Goal: Information Seeking & Learning: Learn about a topic

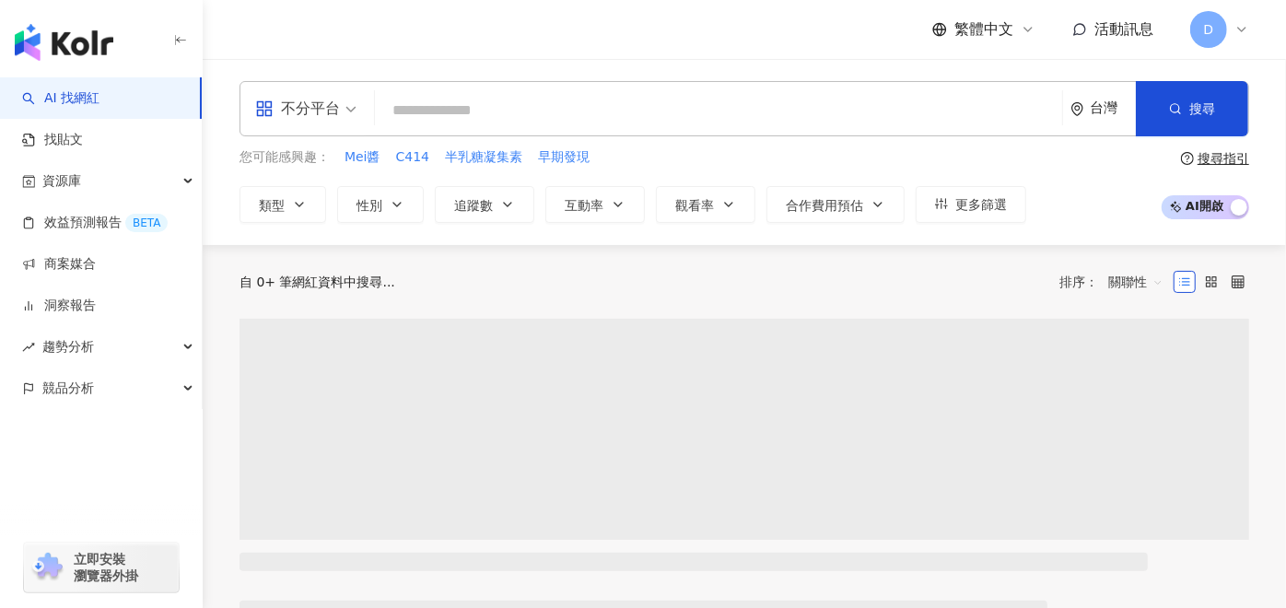
click at [479, 91] on div "不分平台 台灣 搜尋" at bounding box center [745, 108] width 1010 height 55
click at [522, 94] on input "search" at bounding box center [718, 110] width 673 height 35
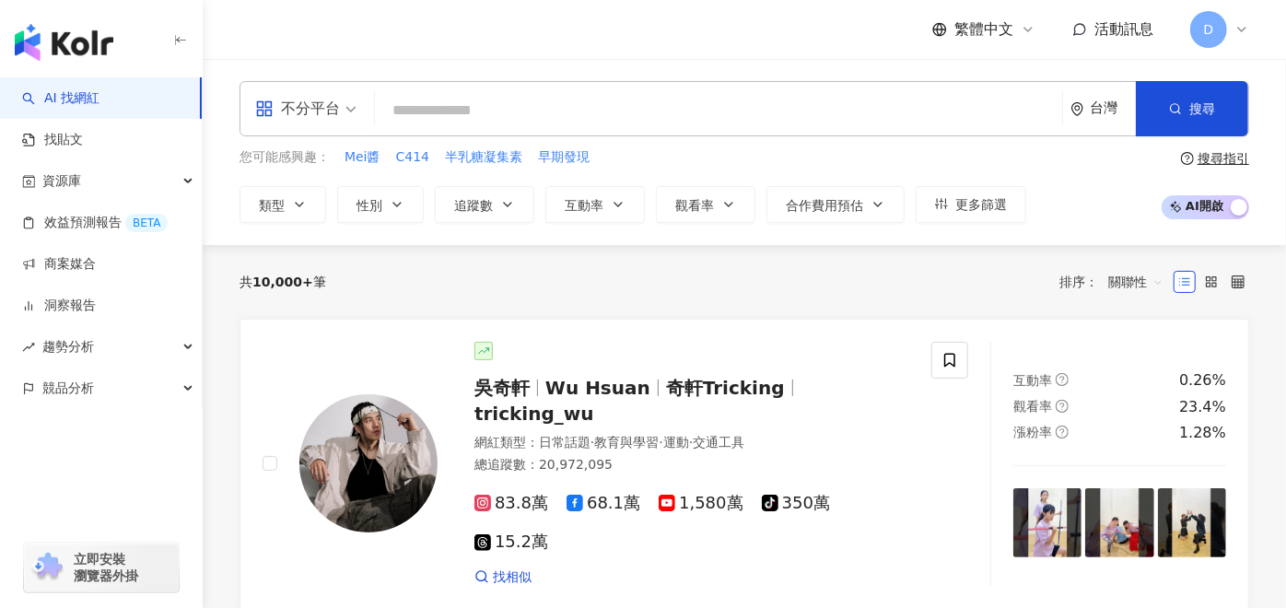
click at [535, 111] on input "search" at bounding box center [718, 110] width 673 height 35
click at [535, 109] on input "search" at bounding box center [718, 110] width 673 height 35
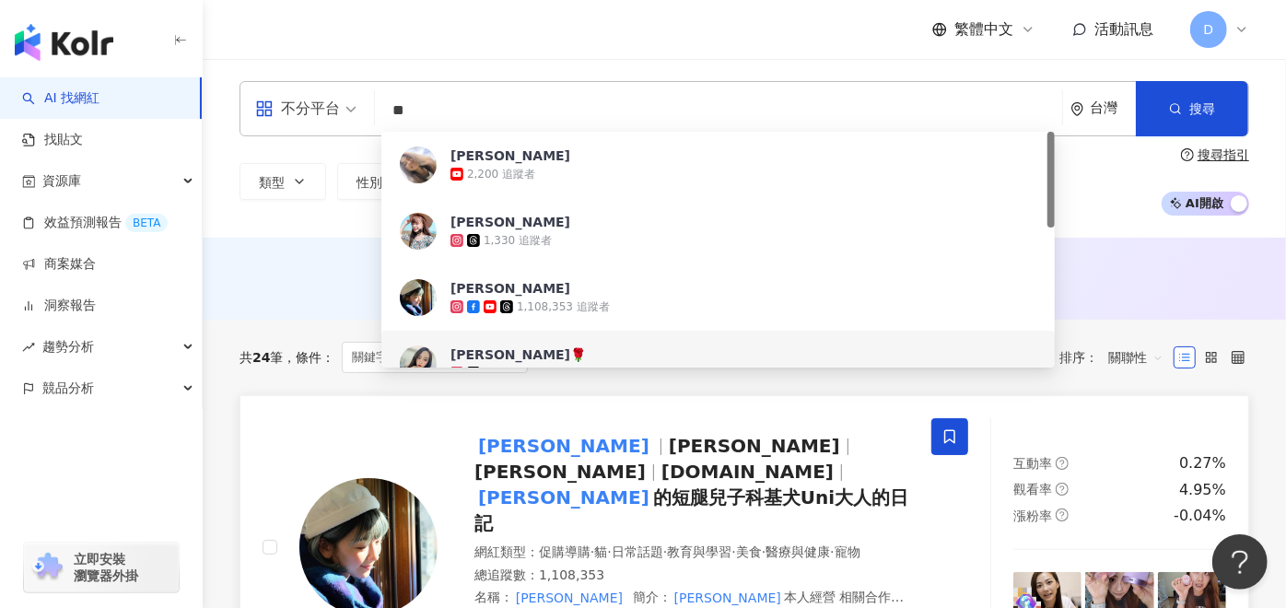
click at [669, 444] on span "Nikki" at bounding box center [754, 446] width 171 height 22
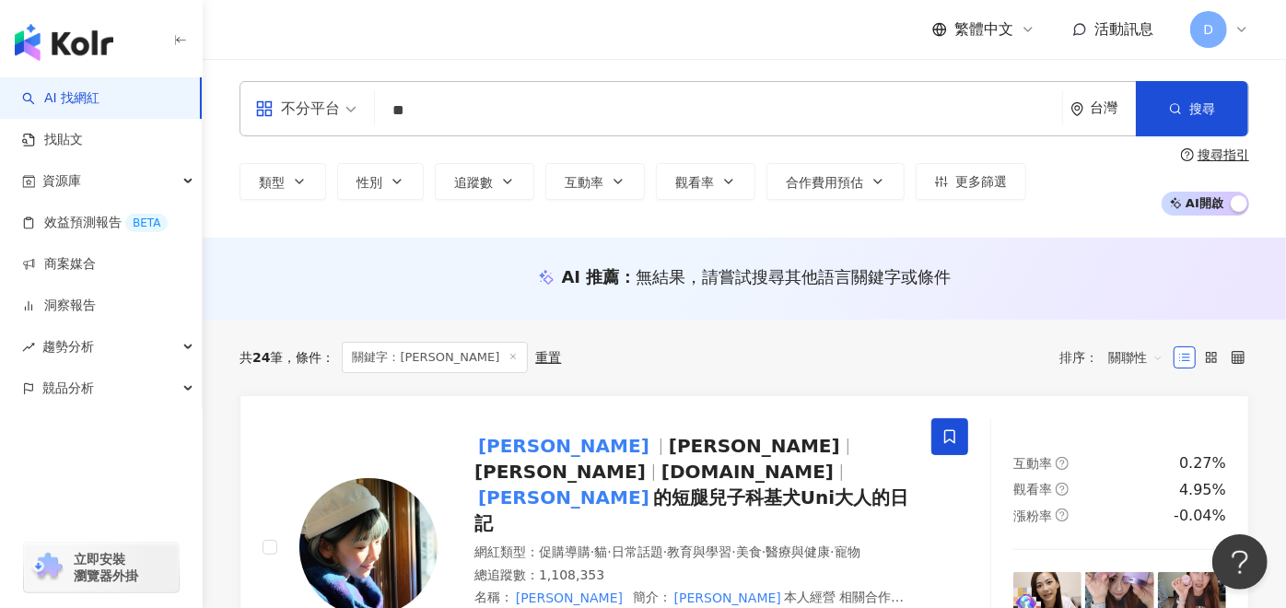
click at [521, 124] on input "**" at bounding box center [718, 110] width 673 height 35
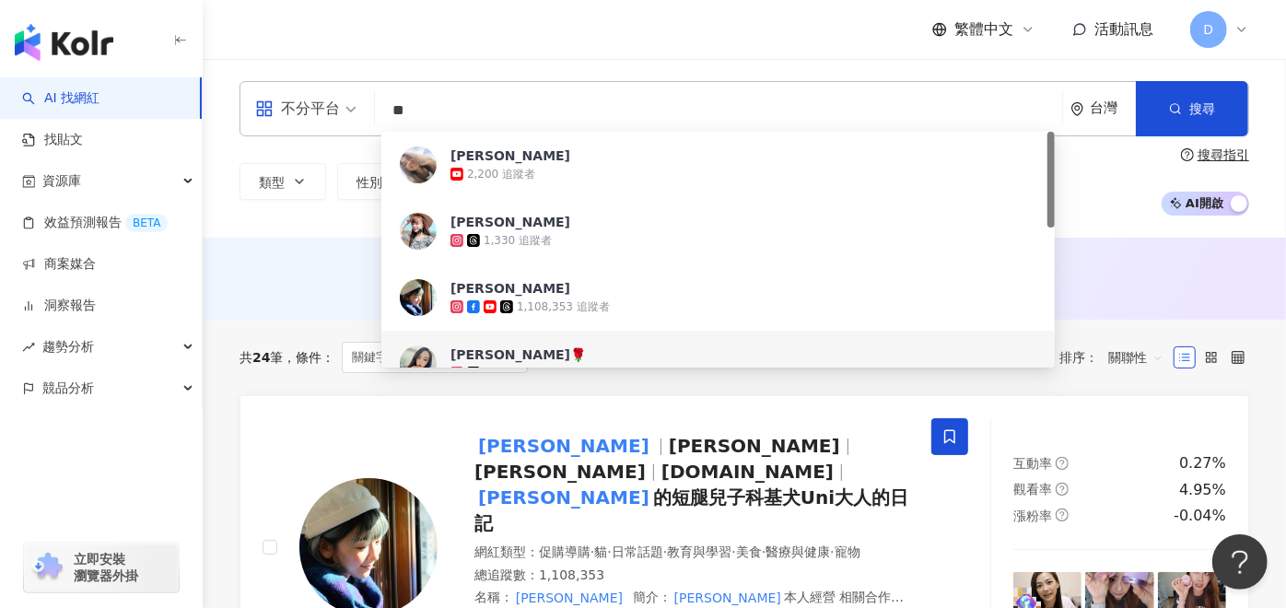
click at [521, 124] on input "**" at bounding box center [718, 110] width 673 height 35
paste input "******"
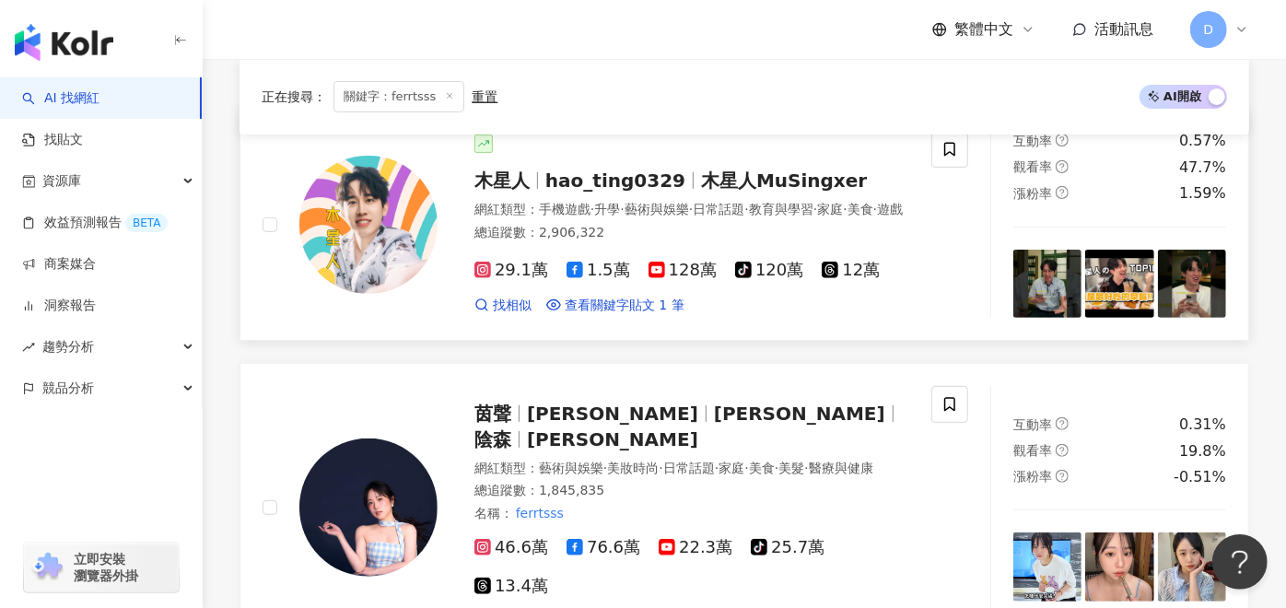
scroll to position [307, 0]
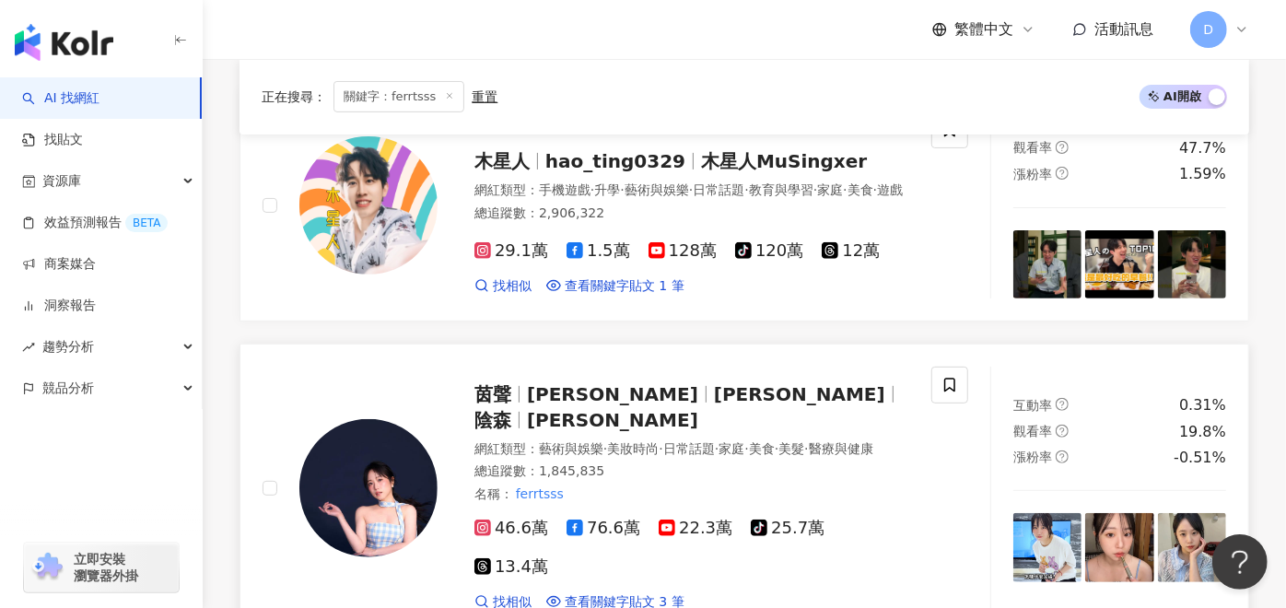
click at [714, 405] on span "Alina Cheng" at bounding box center [799, 394] width 171 height 22
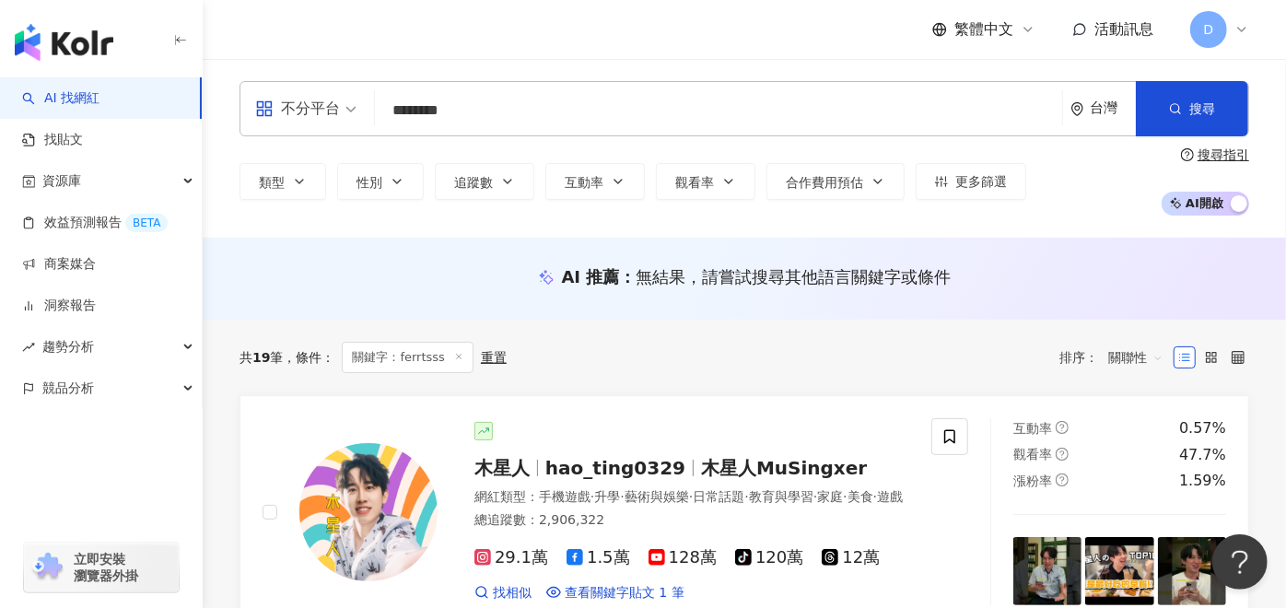
click at [502, 106] on input "********" at bounding box center [718, 110] width 673 height 35
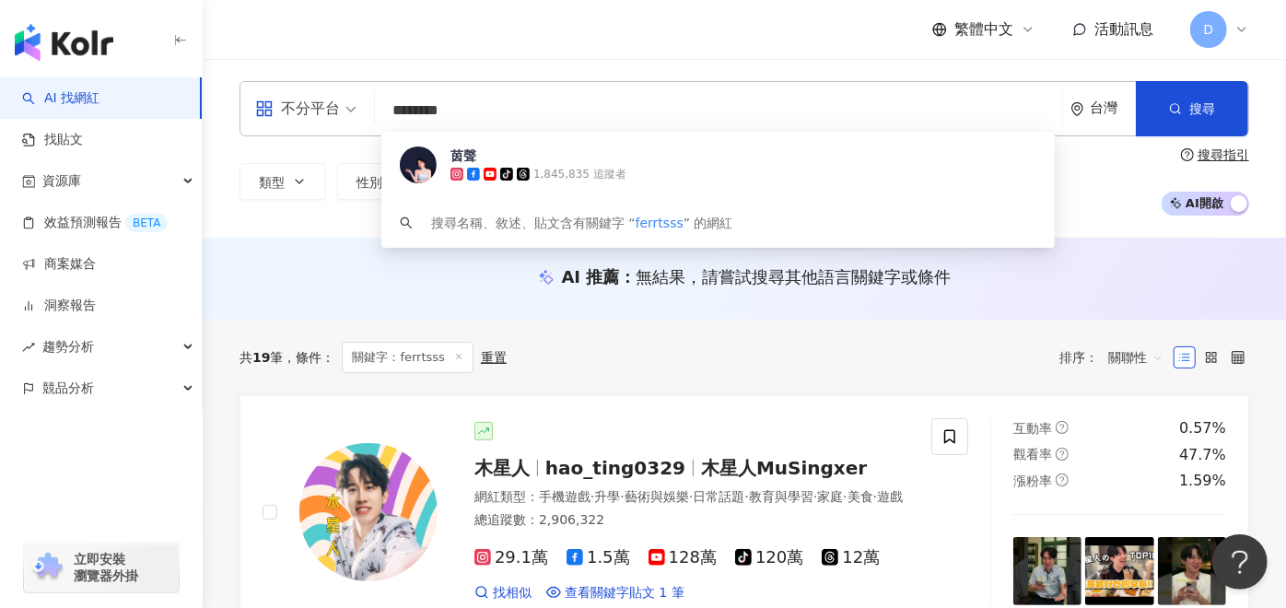
click at [502, 106] on input "********" at bounding box center [718, 110] width 673 height 35
paste input "search"
type input "***"
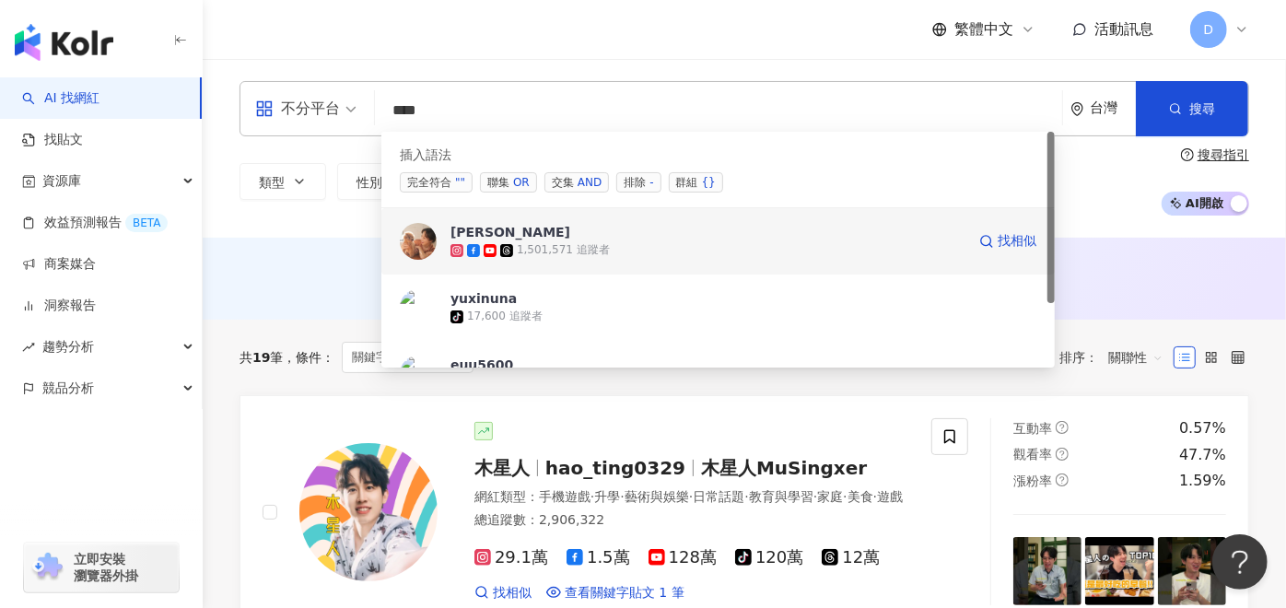
click at [571, 226] on span "[PERSON_NAME]" at bounding box center [708, 232] width 515 height 18
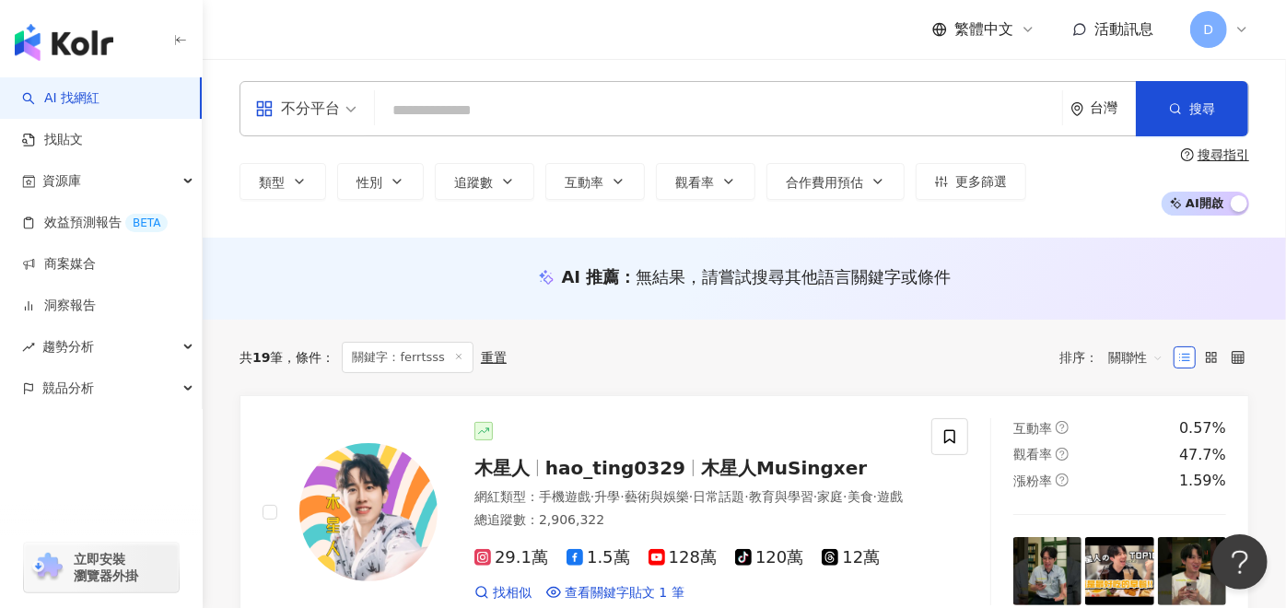
click at [539, 98] on input "search" at bounding box center [718, 110] width 673 height 35
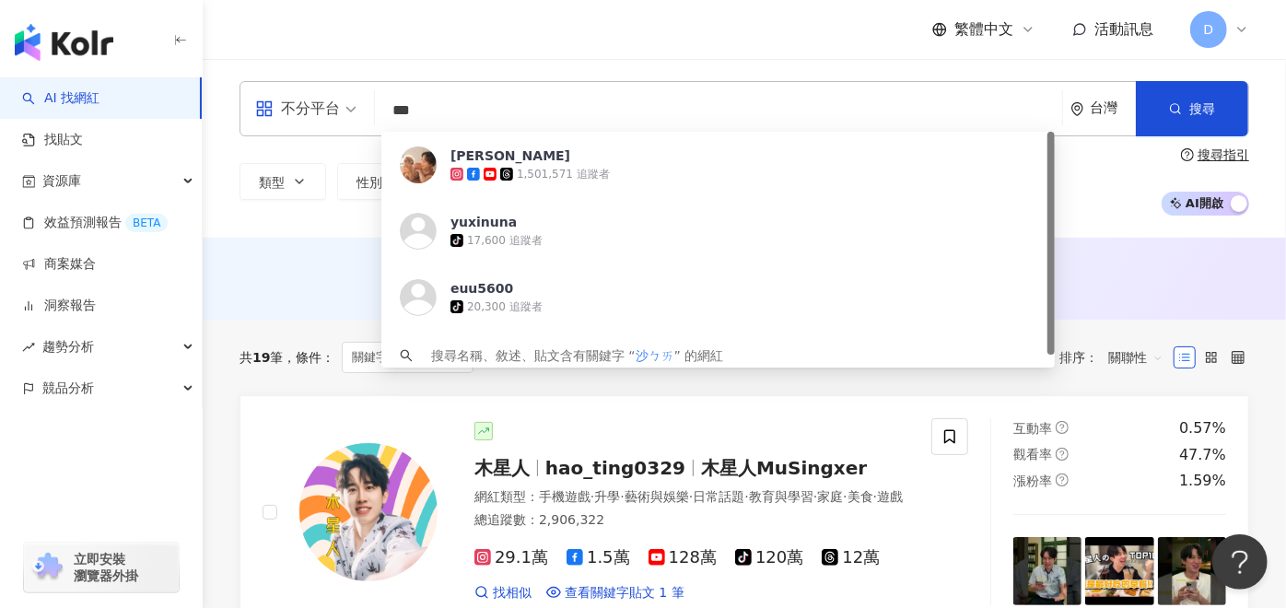
type input "**"
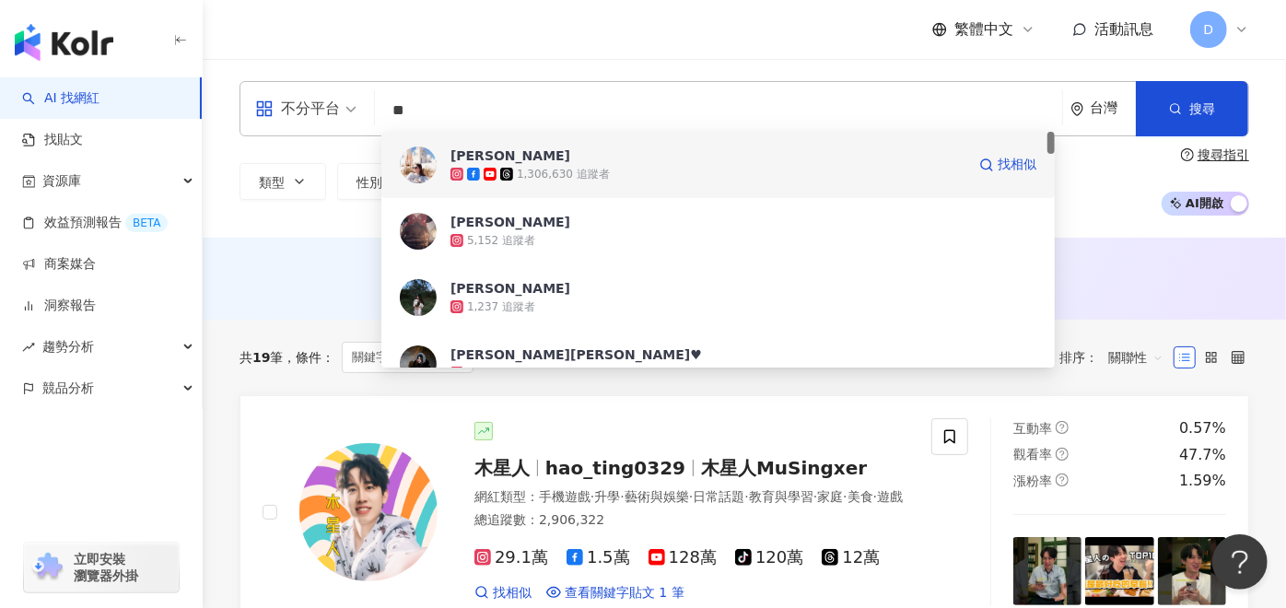
click at [562, 172] on div "1,306,630 追蹤者" at bounding box center [563, 175] width 93 height 16
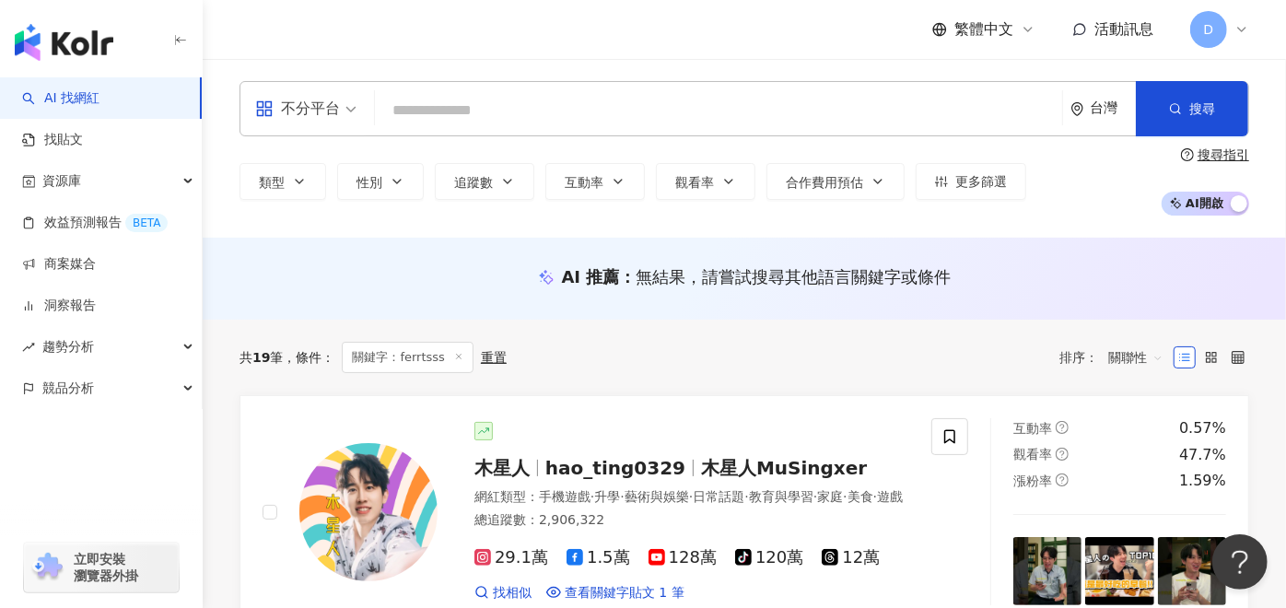
paste input "********"
type input "********"
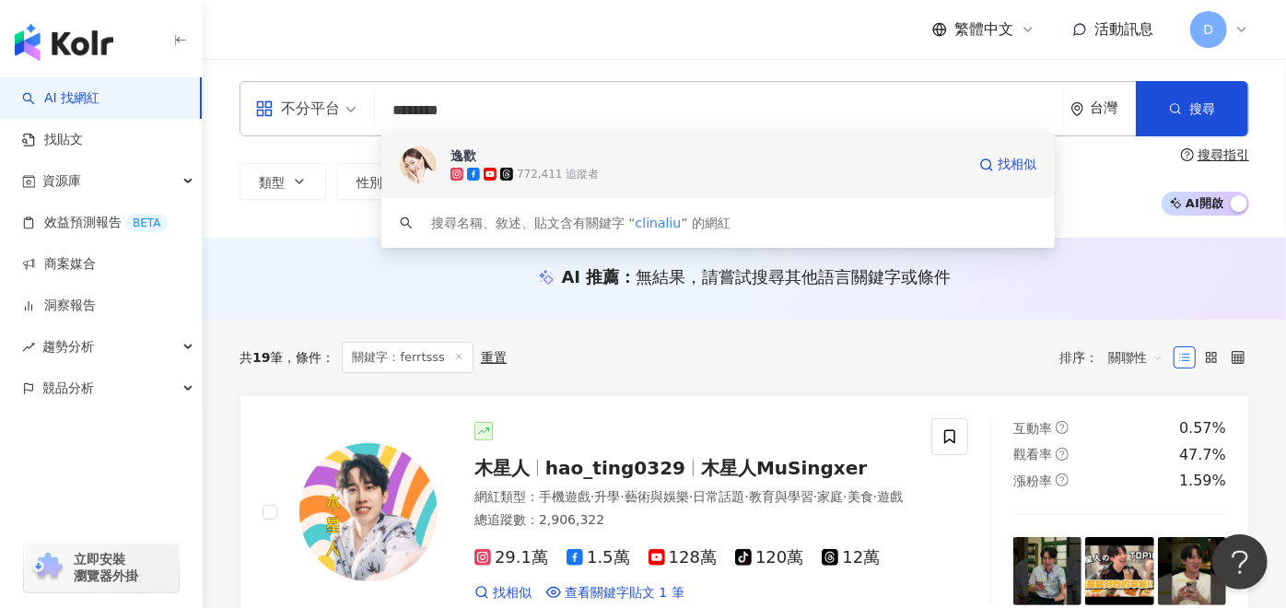
click at [555, 160] on span "逸歡" at bounding box center [708, 155] width 515 height 18
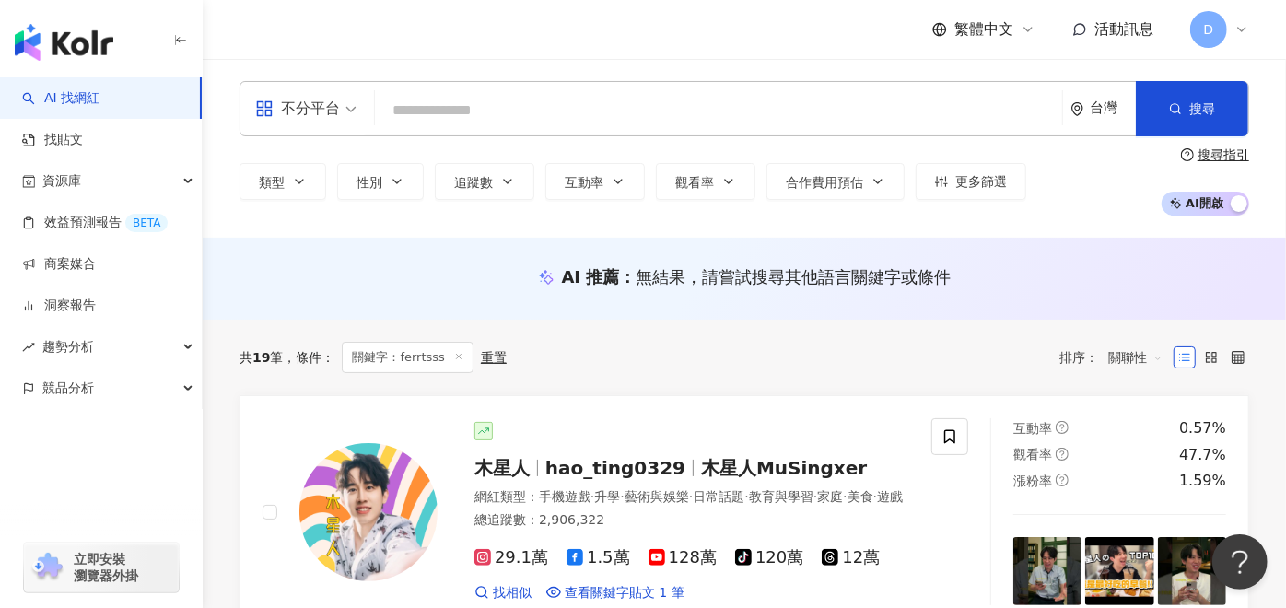
paste input "**********"
type input "**********"
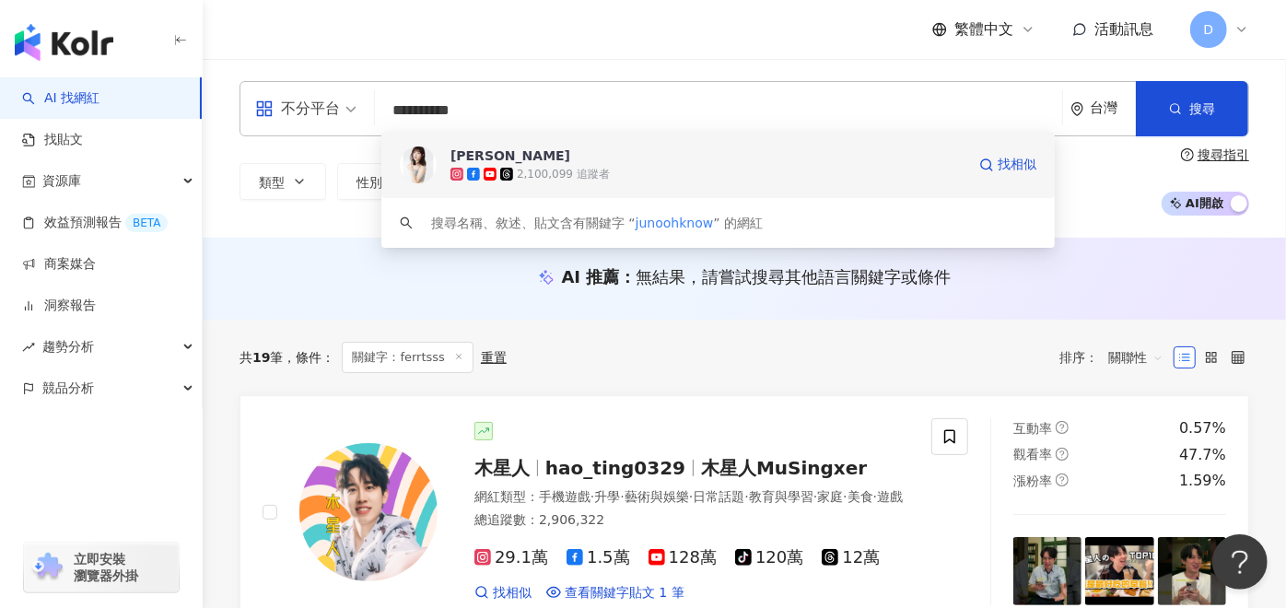
click at [660, 176] on div "2,100,099 追蹤者" at bounding box center [708, 174] width 515 height 18
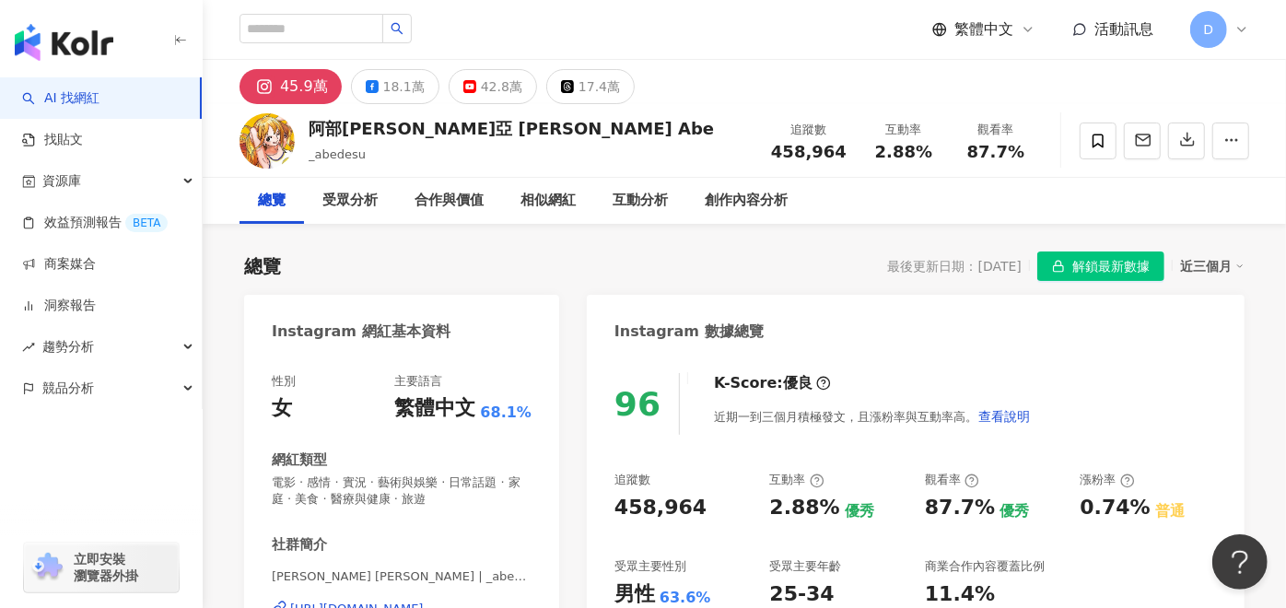
click at [289, 91] on div "45.9萬" at bounding box center [304, 87] width 48 height 26
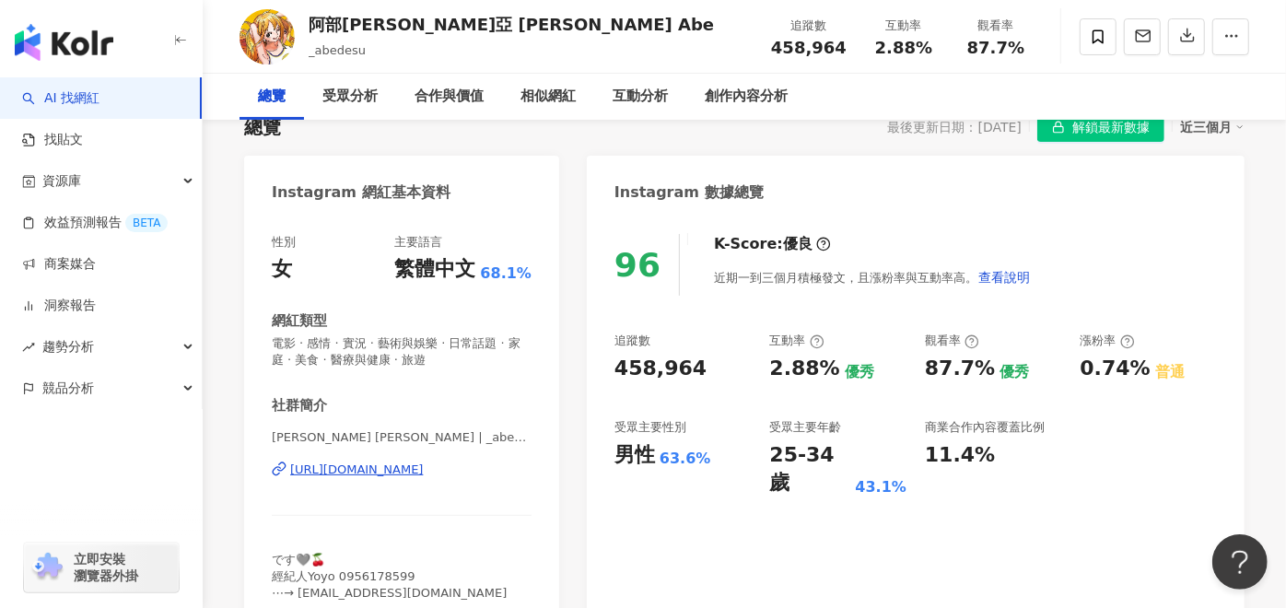
scroll to position [205, 0]
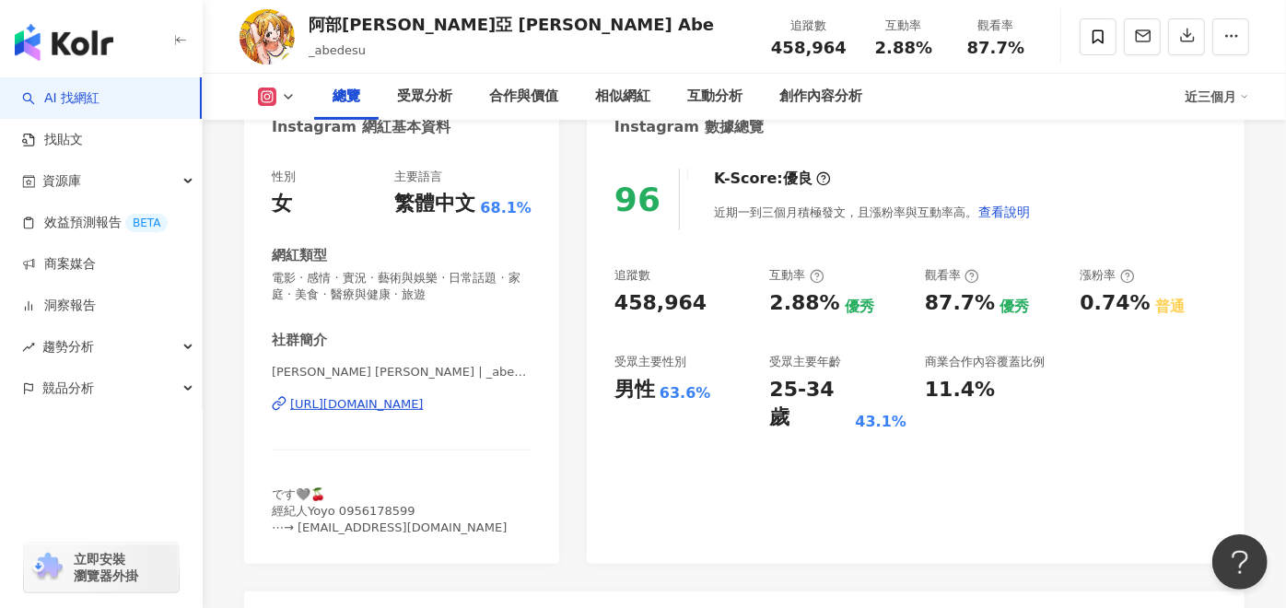
click at [367, 408] on div "https://www.instagram.com/_abedesu/" at bounding box center [357, 404] width 134 height 17
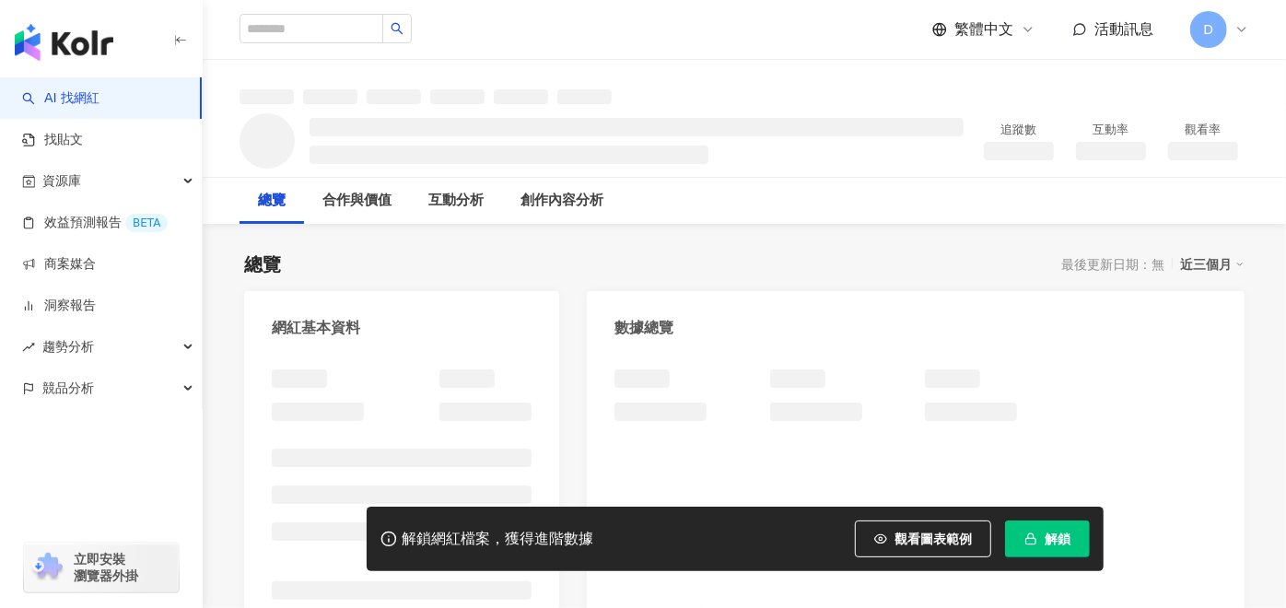
click at [1040, 536] on button "解鎖" at bounding box center [1047, 539] width 85 height 37
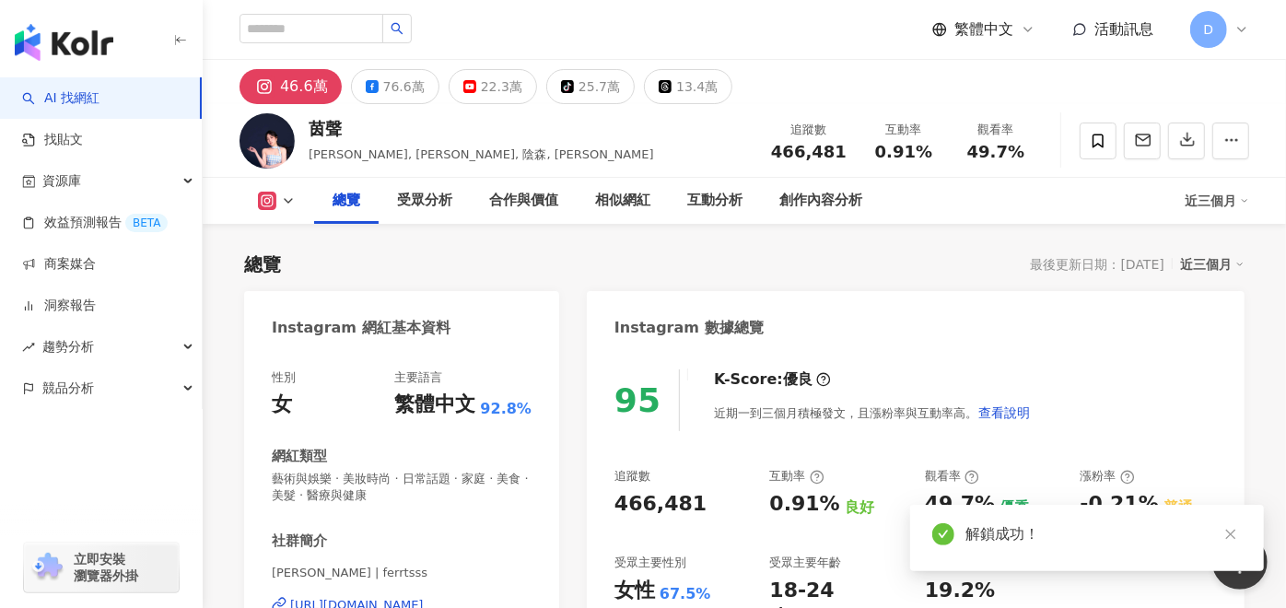
scroll to position [102, 0]
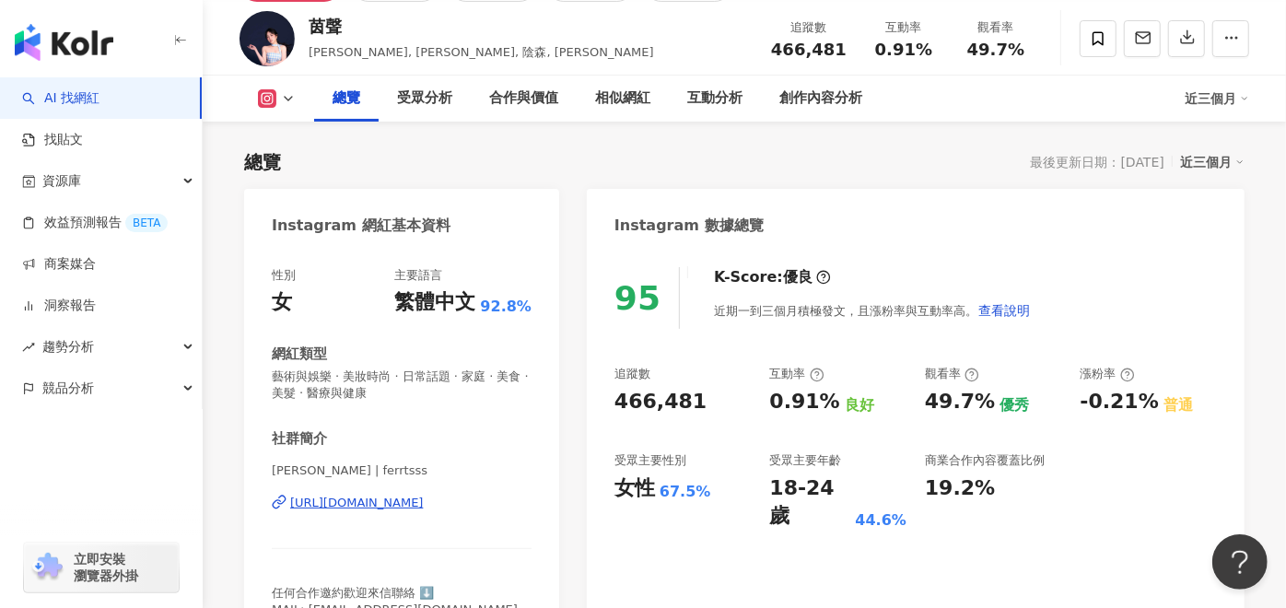
drag, startPoint x: 1197, startPoint y: 395, endPoint x: 1184, endPoint y: 407, distance: 17.6
click at [1197, 395] on div "-0.21% 普通" at bounding box center [1149, 402] width 137 height 29
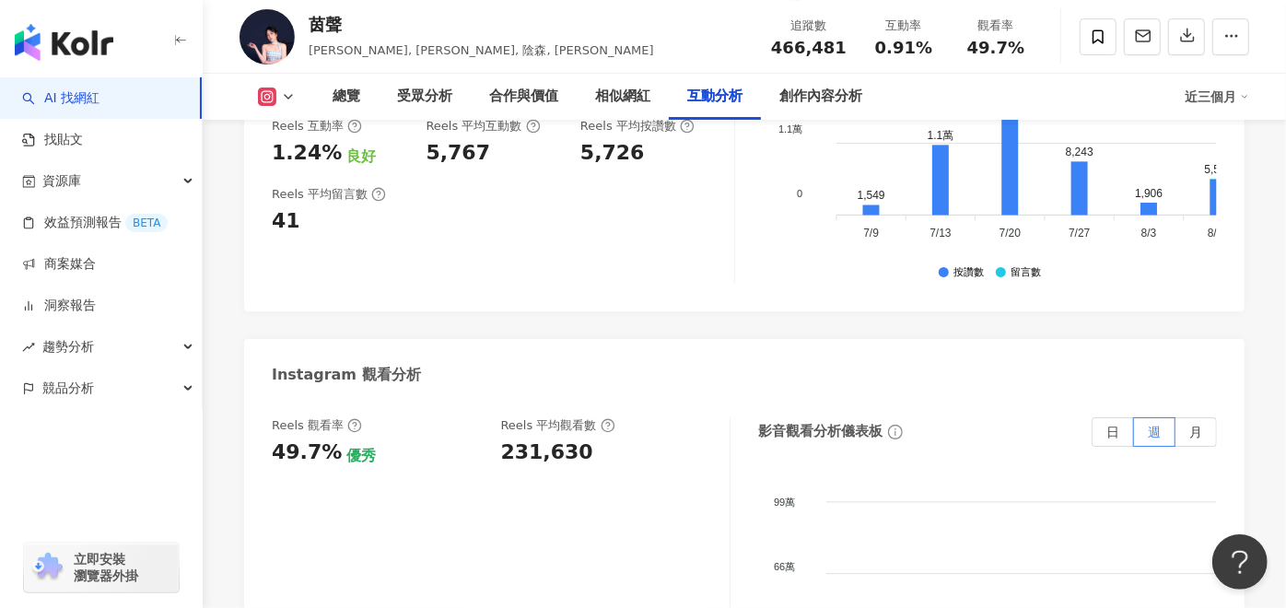
scroll to position [4095, 0]
click at [535, 437] on div "231,630" at bounding box center [547, 451] width 92 height 29
copy div "231,630"
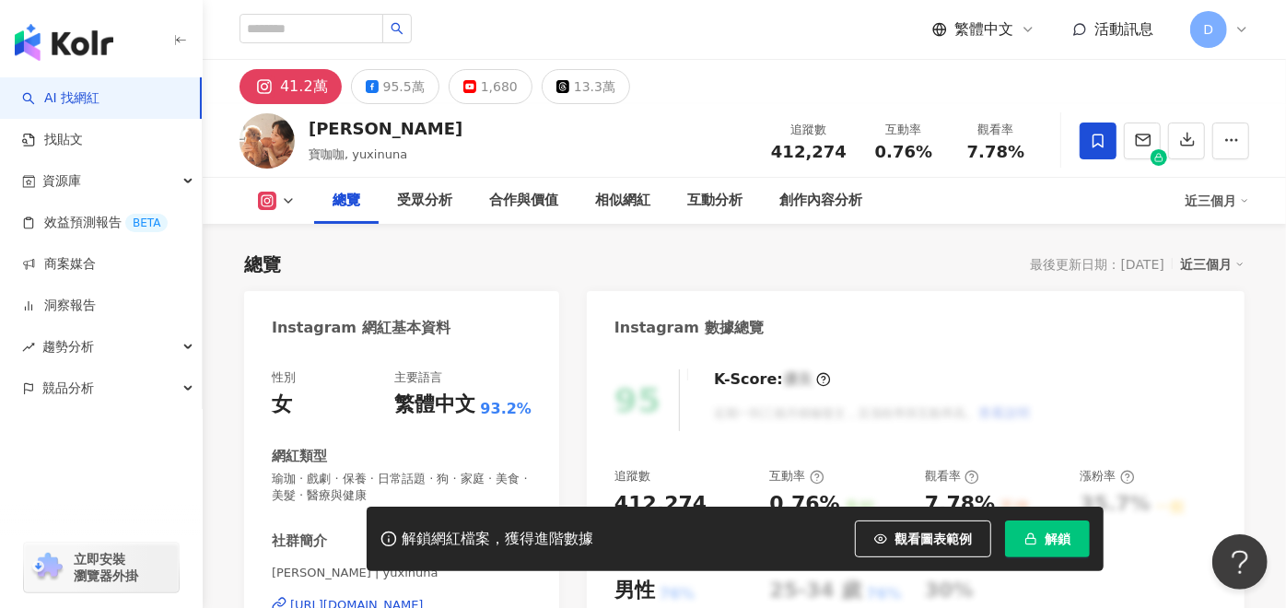
scroll to position [205, 0]
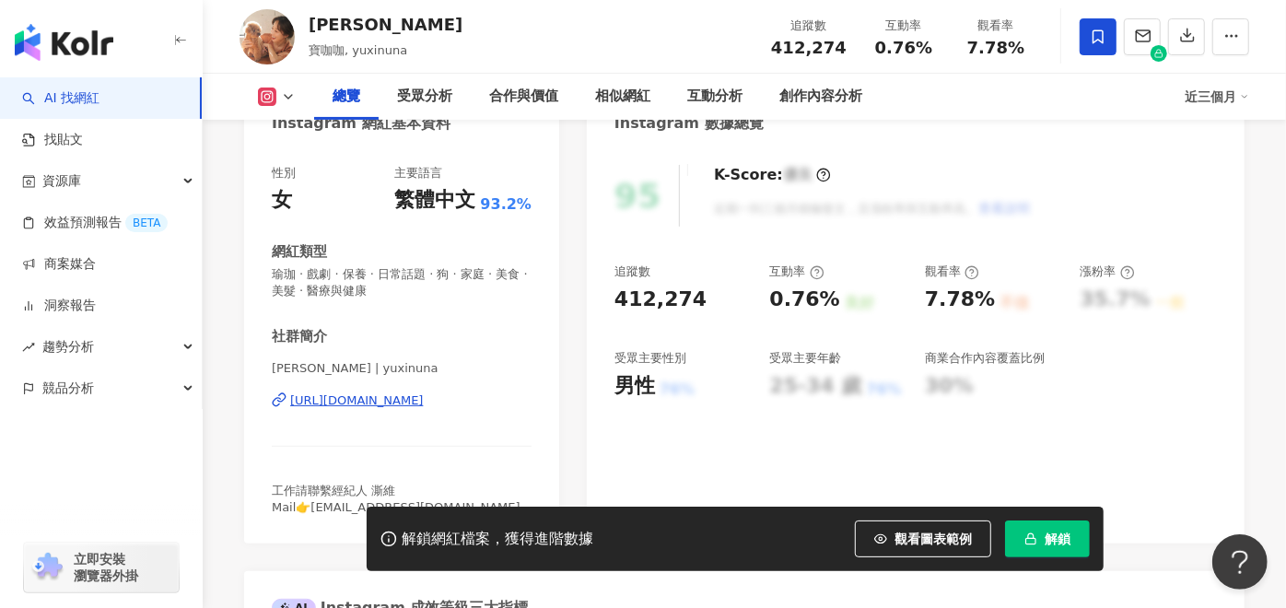
click at [1068, 546] on span "解鎖" at bounding box center [1058, 539] width 26 height 15
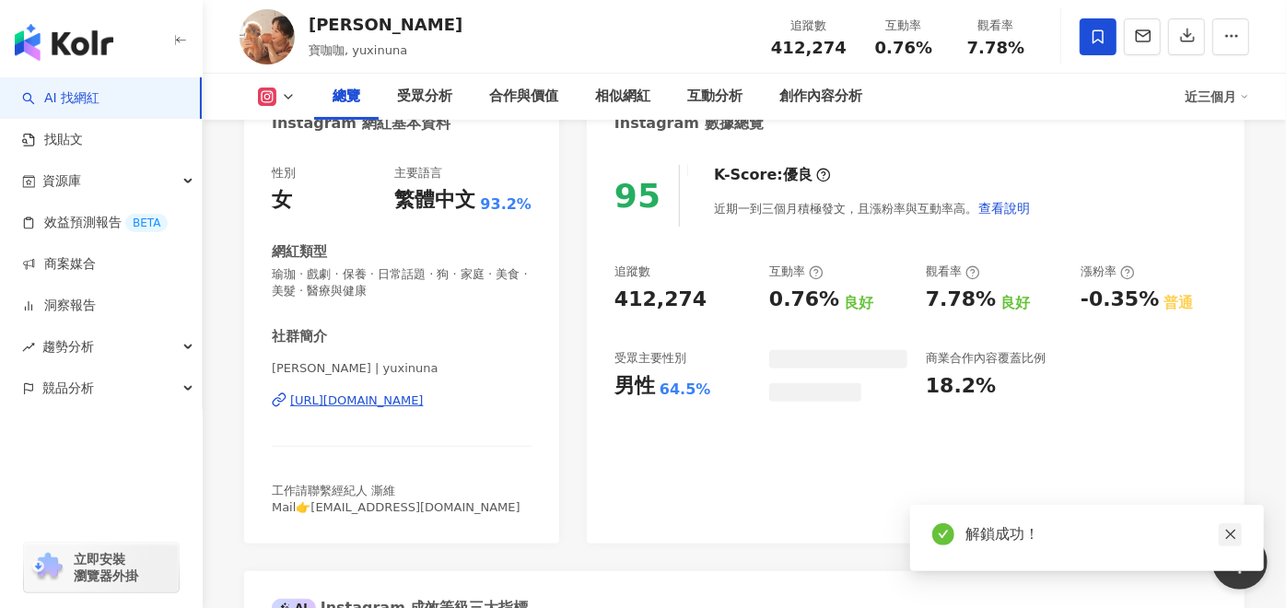
click at [1228, 527] on link at bounding box center [1230, 534] width 23 height 23
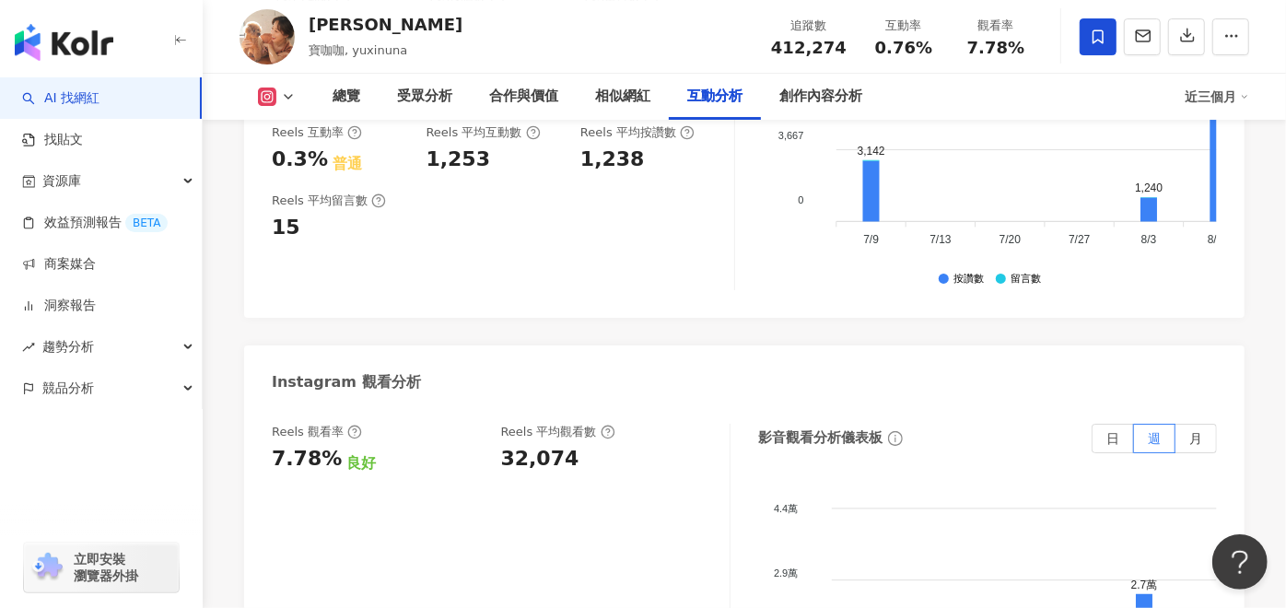
scroll to position [4095, 0]
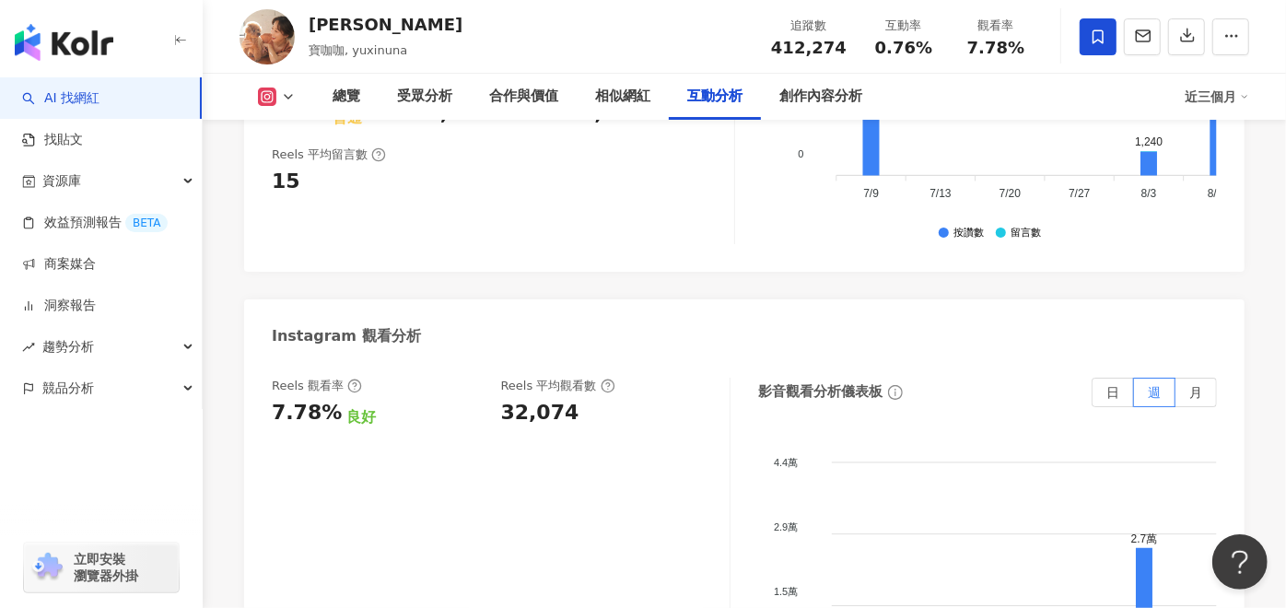
click at [534, 399] on div "32,074" at bounding box center [540, 413] width 78 height 29
copy div "32,074"
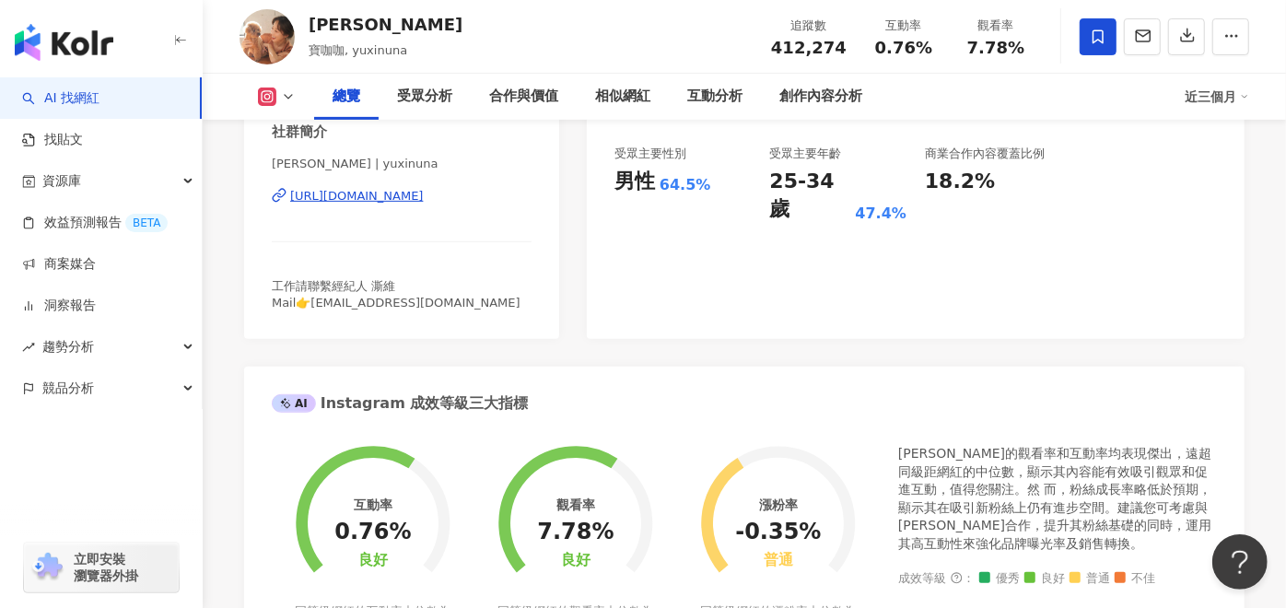
scroll to position [0, 0]
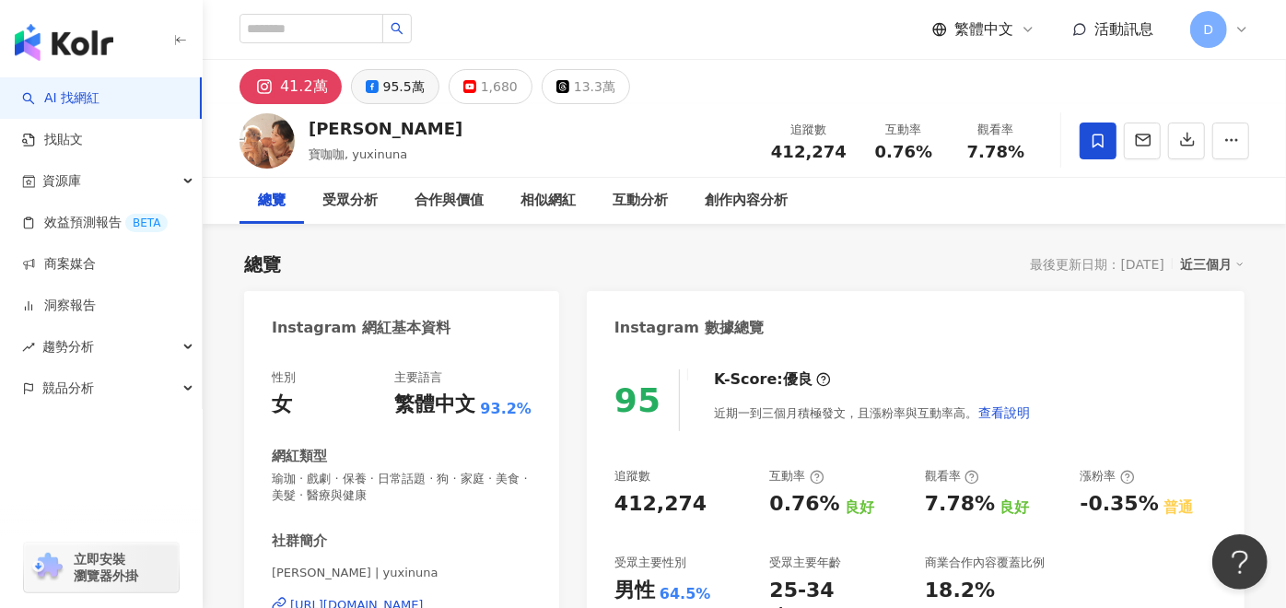
click at [383, 78] on div "95.5萬" at bounding box center [403, 87] width 41 height 26
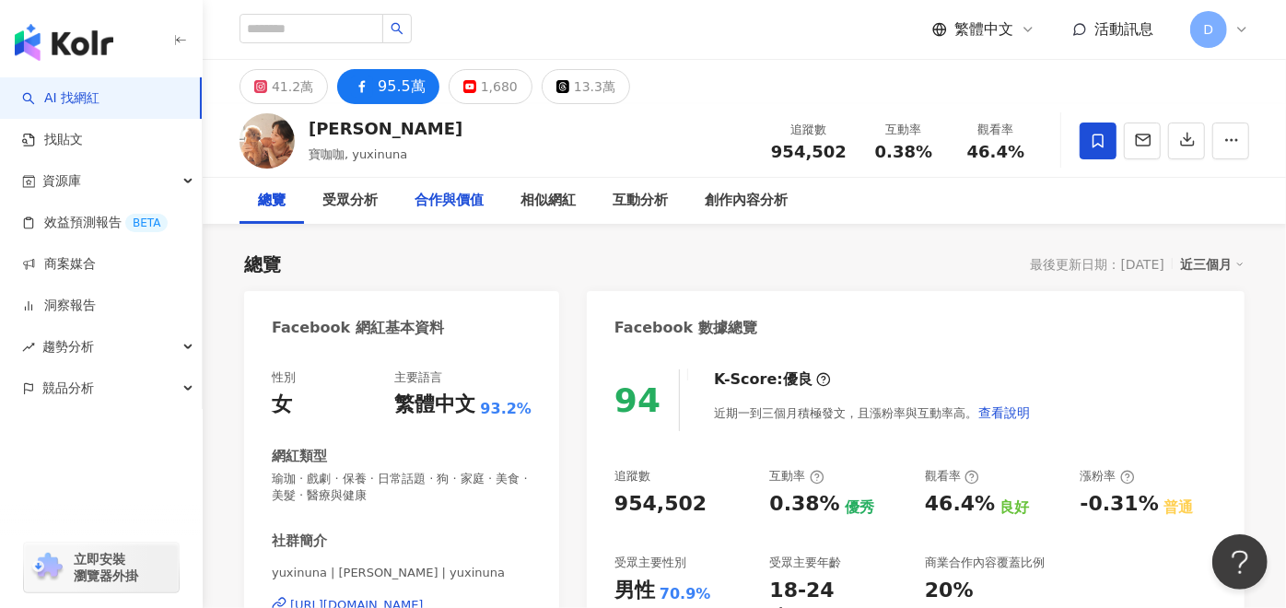
scroll to position [205, 0]
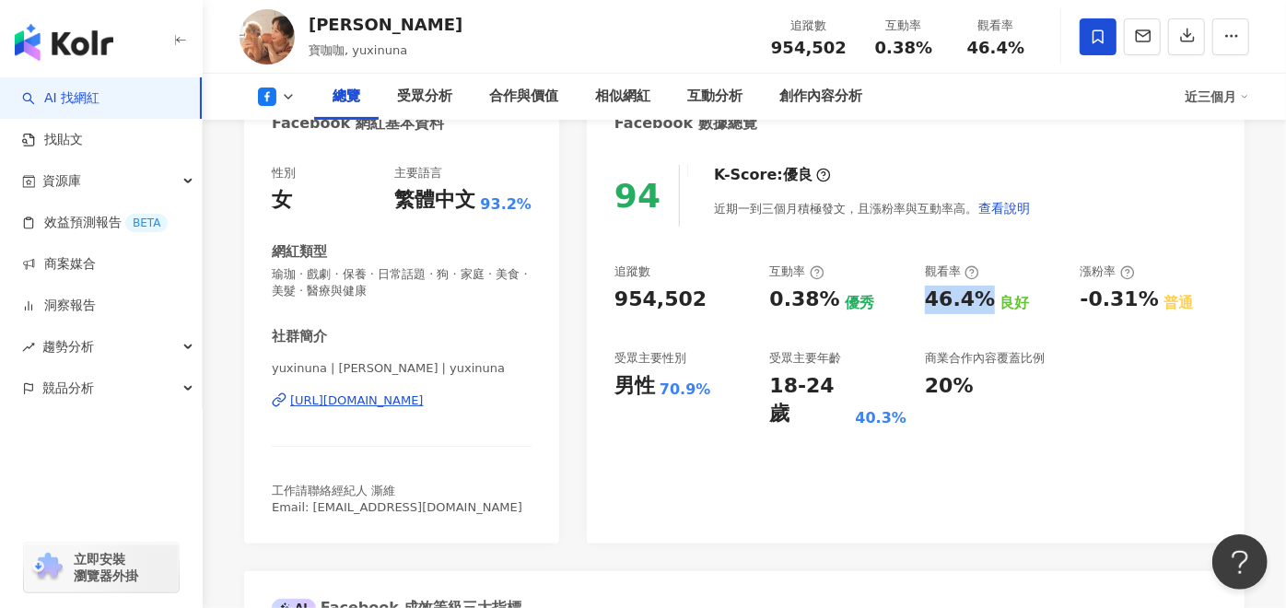
drag, startPoint x: 926, startPoint y: 301, endPoint x: 985, endPoint y: 304, distance: 59.0
click at [985, 304] on div "46.4%" at bounding box center [960, 300] width 70 height 29
copy div "46.4%"
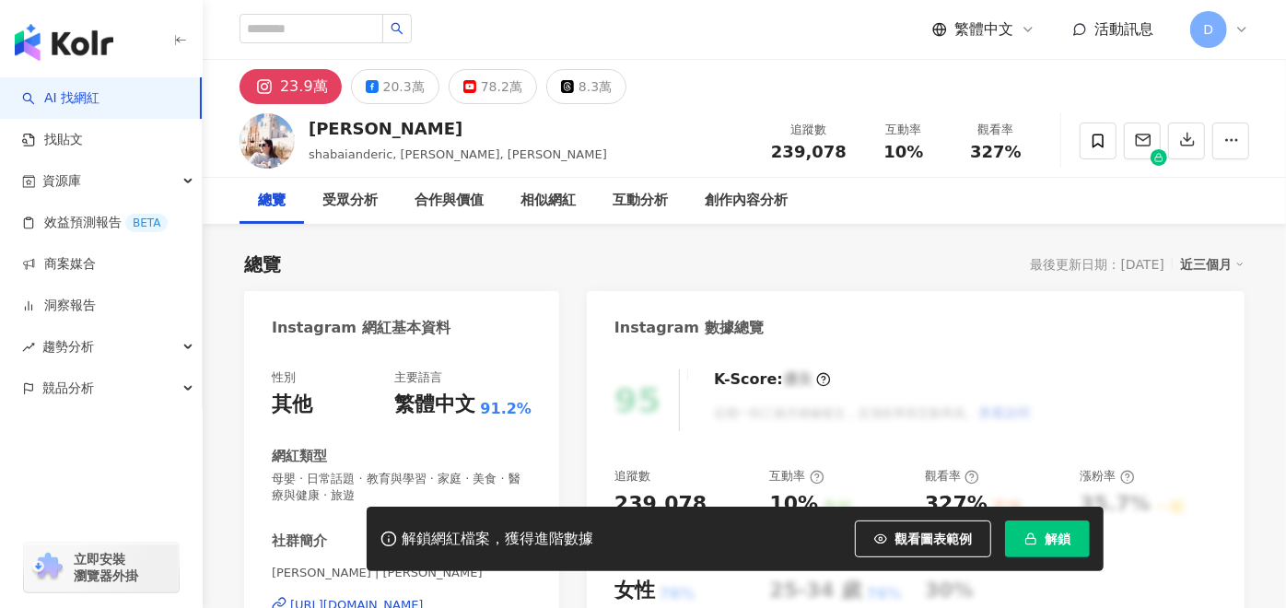
drag, startPoint x: 1084, startPoint y: 549, endPoint x: 1063, endPoint y: 497, distance: 56.3
click at [1083, 549] on button "解鎖" at bounding box center [1047, 539] width 85 height 37
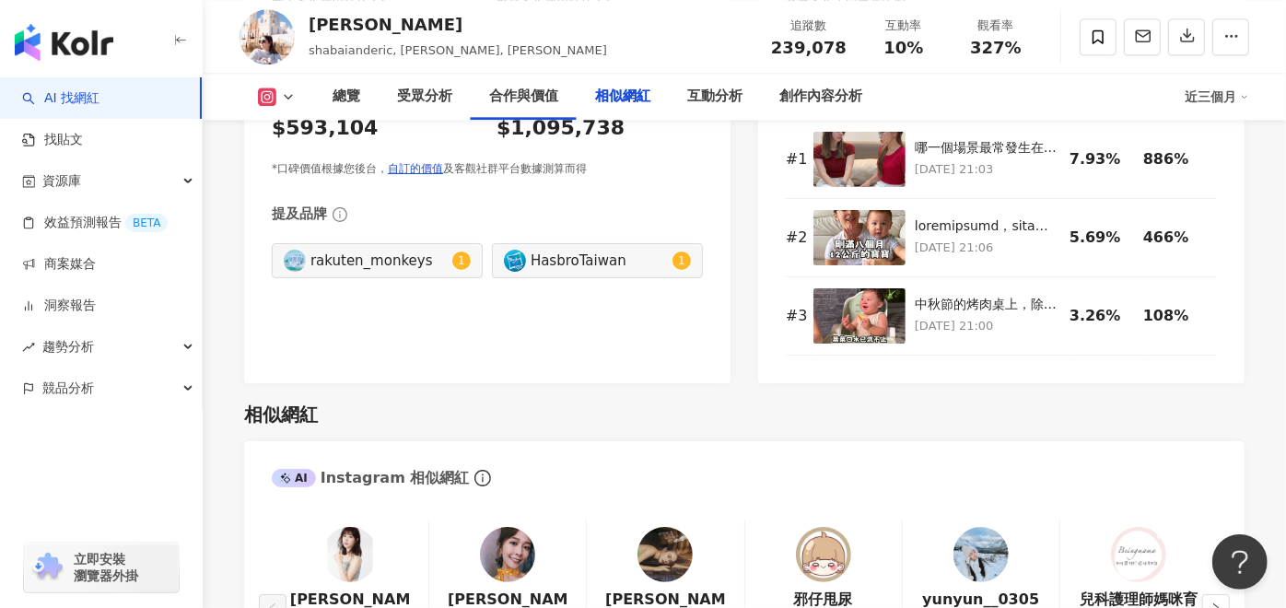
scroll to position [4299, 0]
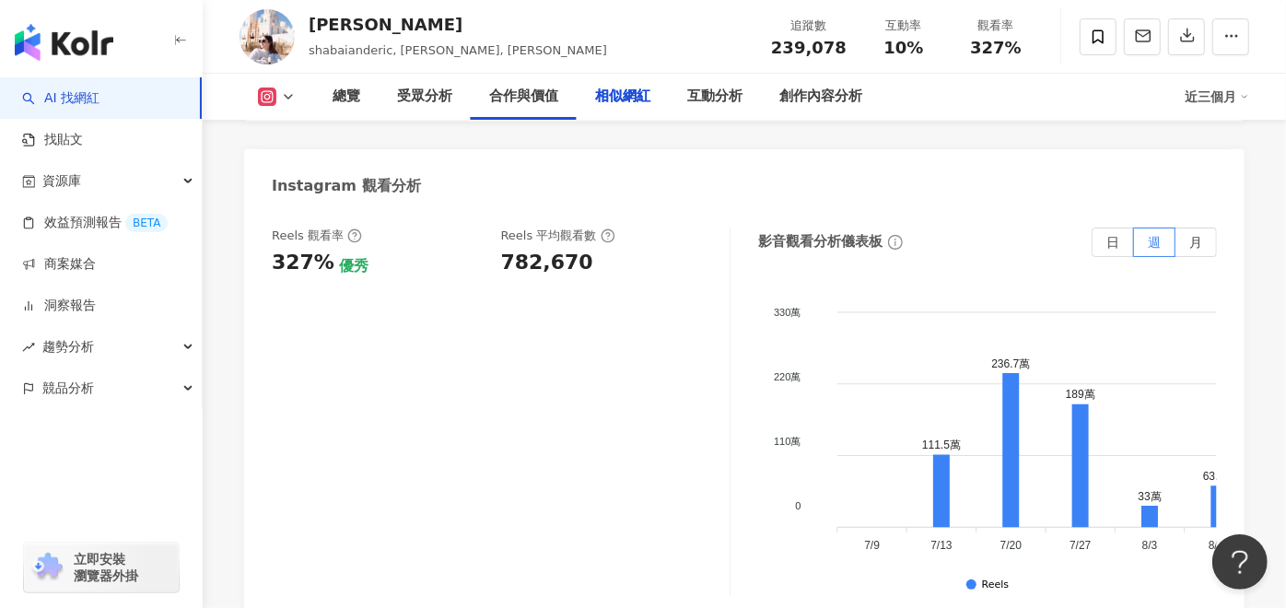
click at [575, 249] on div "782,670" at bounding box center [547, 263] width 92 height 29
click at [542, 249] on div "782,670" at bounding box center [547, 263] width 92 height 29
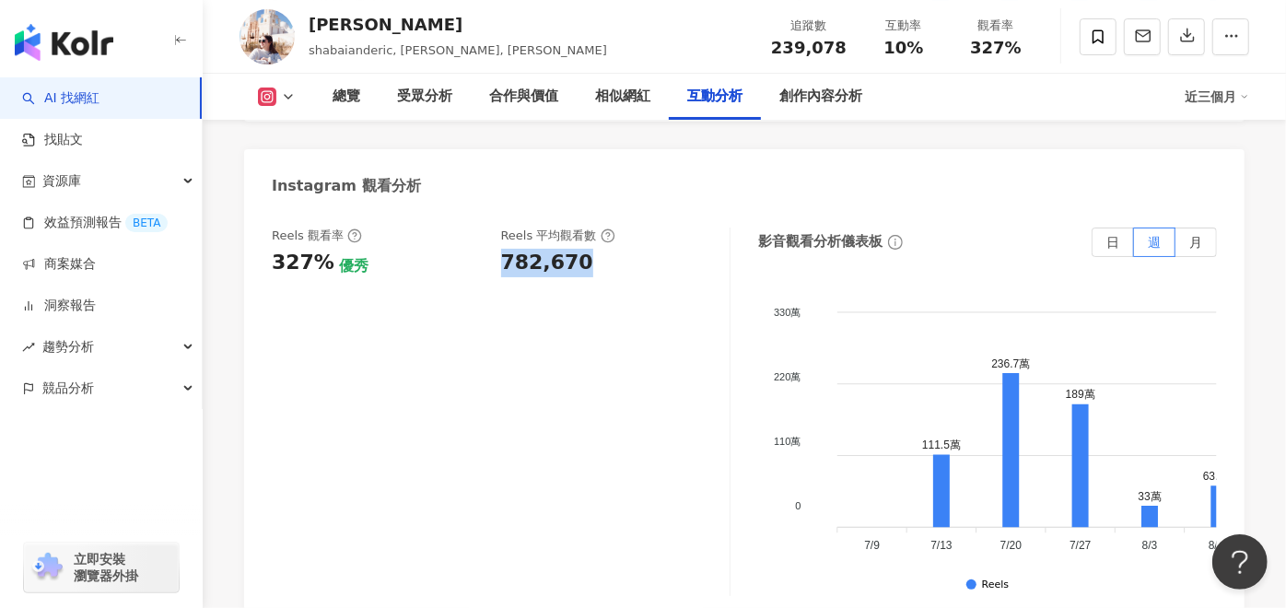
click at [542, 249] on div "782,670" at bounding box center [547, 263] width 92 height 29
copy div "782,670"
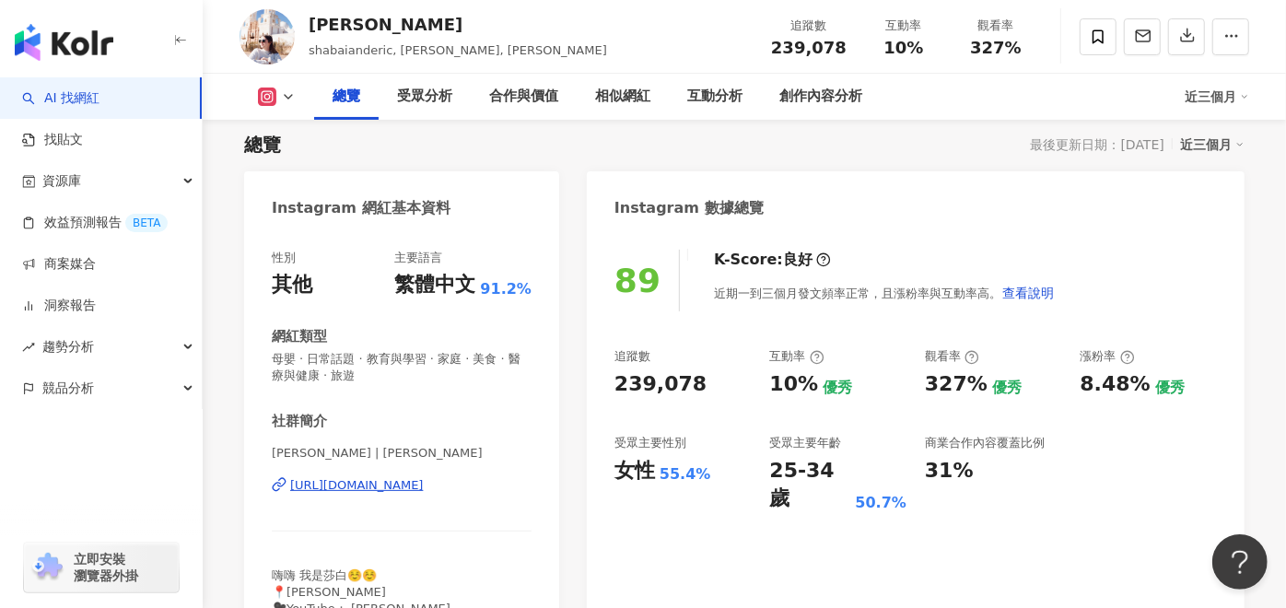
scroll to position [102, 0]
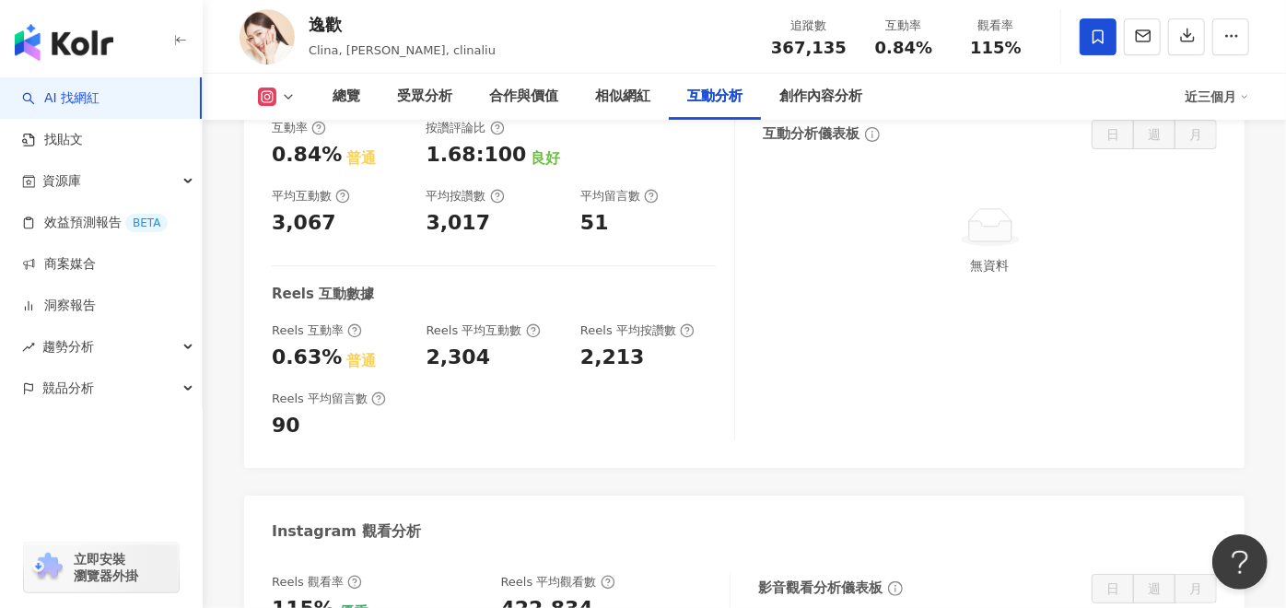
scroll to position [3890, 0]
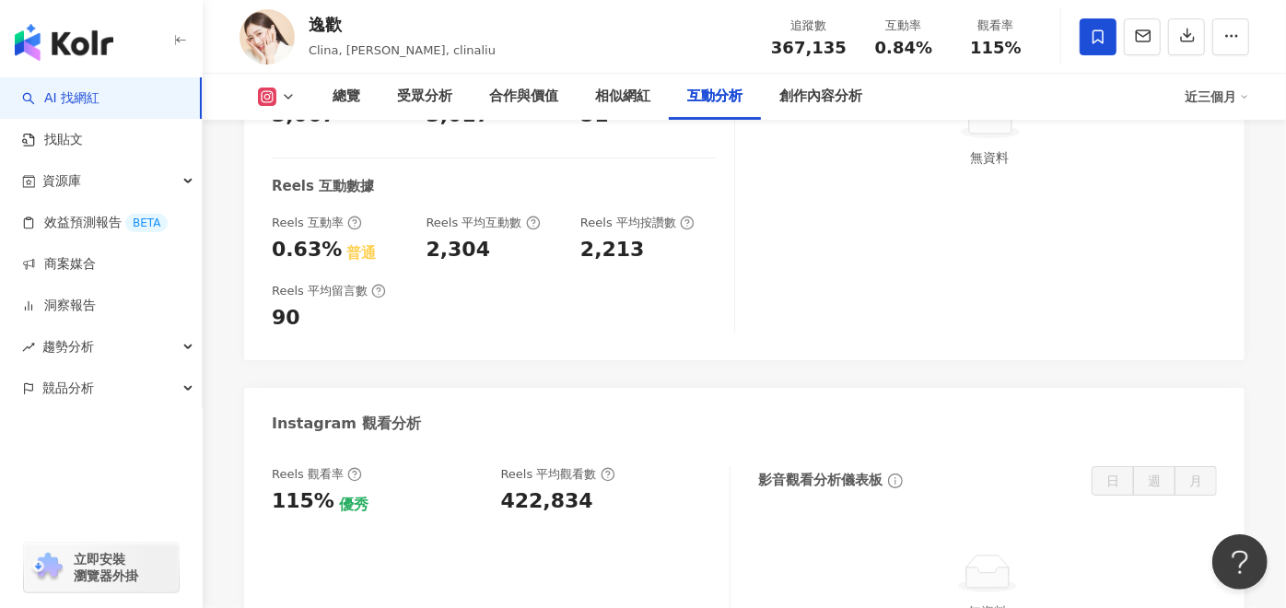
click at [554, 487] on div "422,834" at bounding box center [547, 501] width 92 height 29
copy div "422,834"
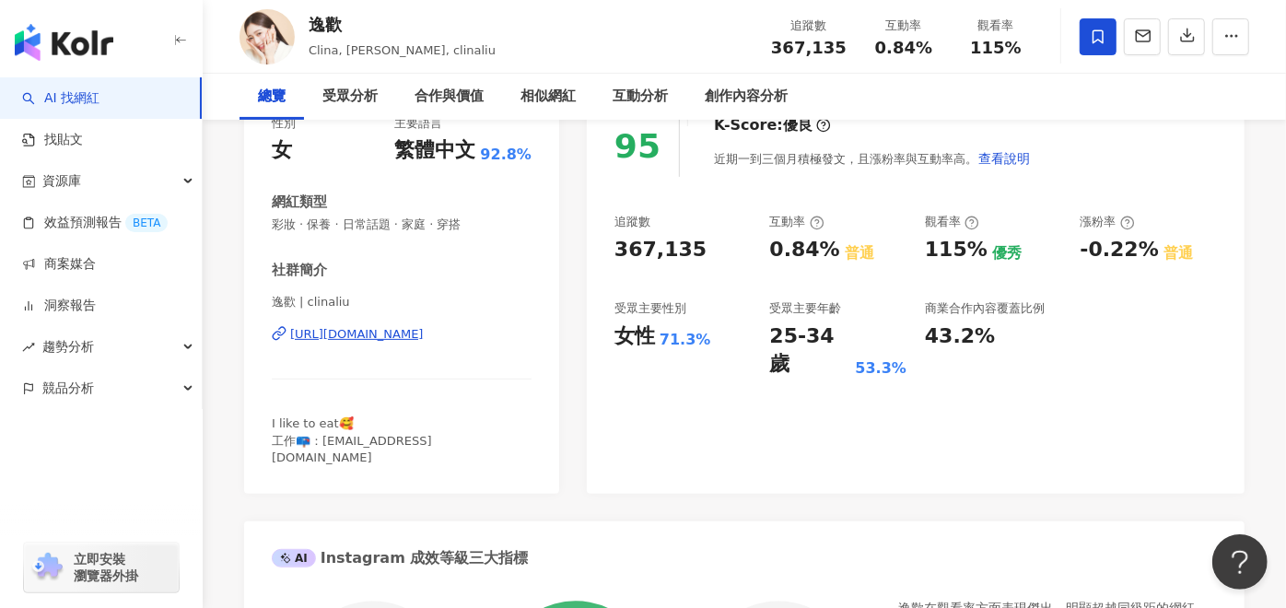
scroll to position [0, 0]
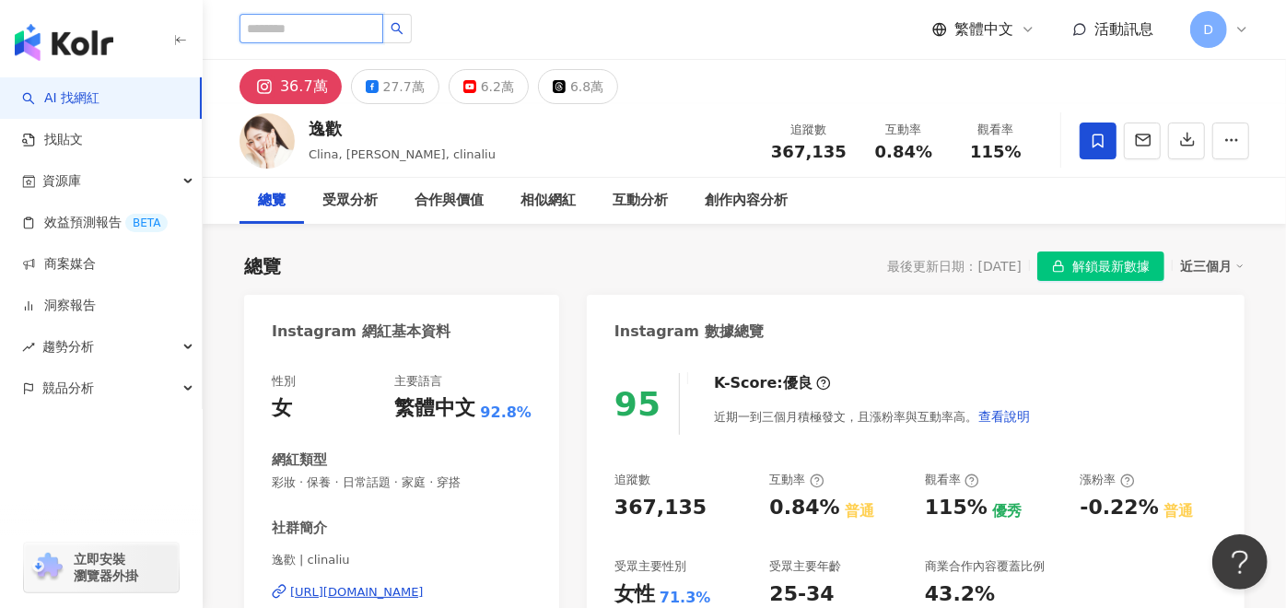
click at [357, 31] on input "search" at bounding box center [312, 28] width 144 height 29
paste input "********"
type input "********"
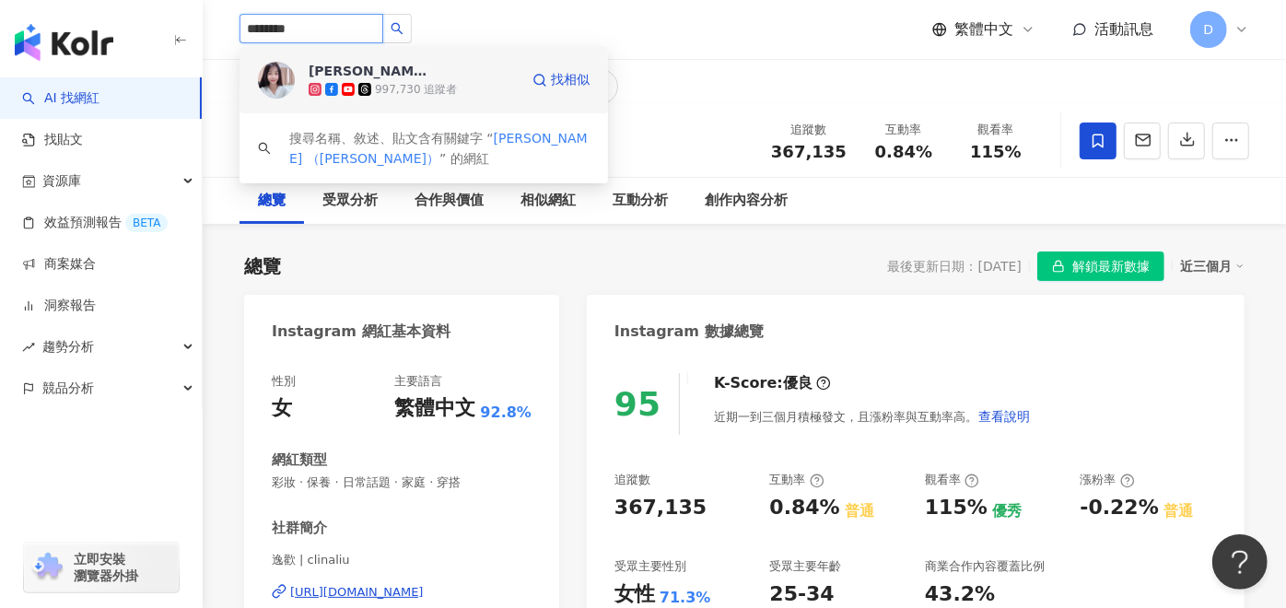
click at [422, 84] on div "997,730 追蹤者" at bounding box center [416, 90] width 82 height 16
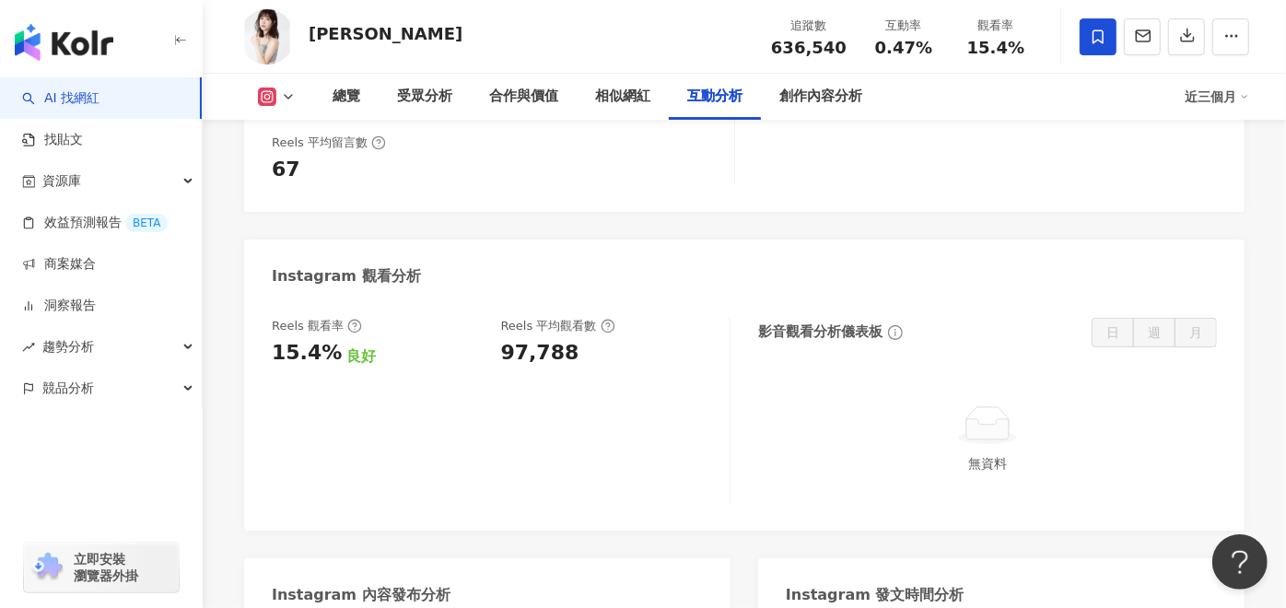
scroll to position [3992, 0]
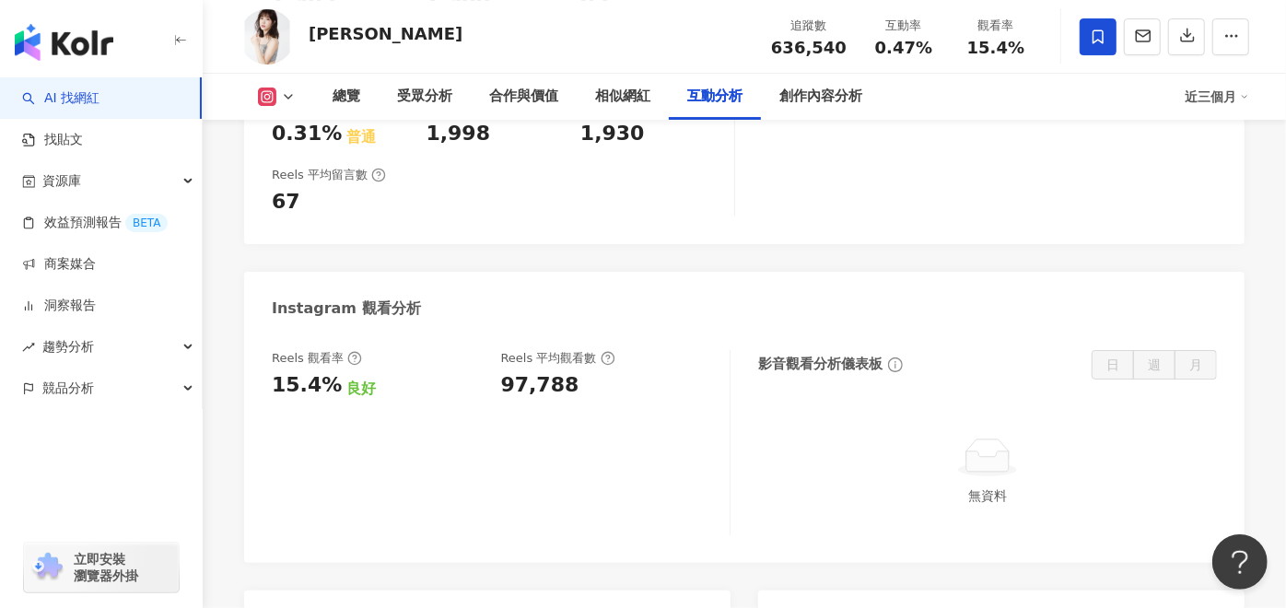
click at [561, 371] on div "97,788" at bounding box center [540, 385] width 78 height 29
click at [562, 371] on div "97,788" at bounding box center [540, 385] width 78 height 29
copy div "97,788"
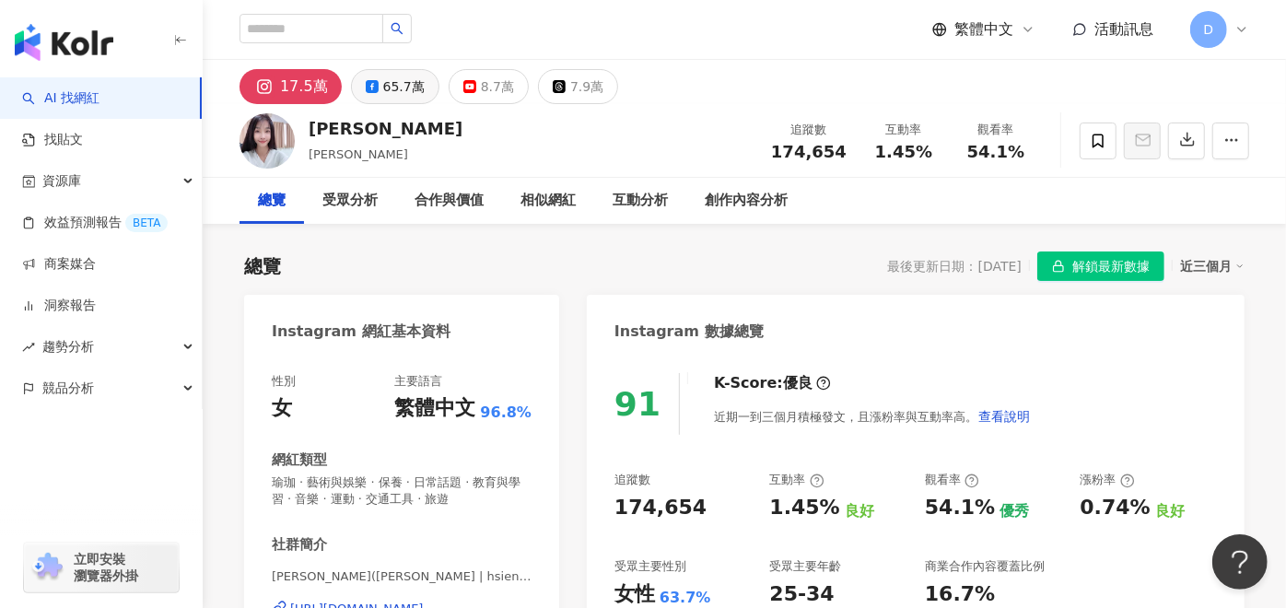
click at [405, 75] on div "65.7萬" at bounding box center [403, 87] width 41 height 26
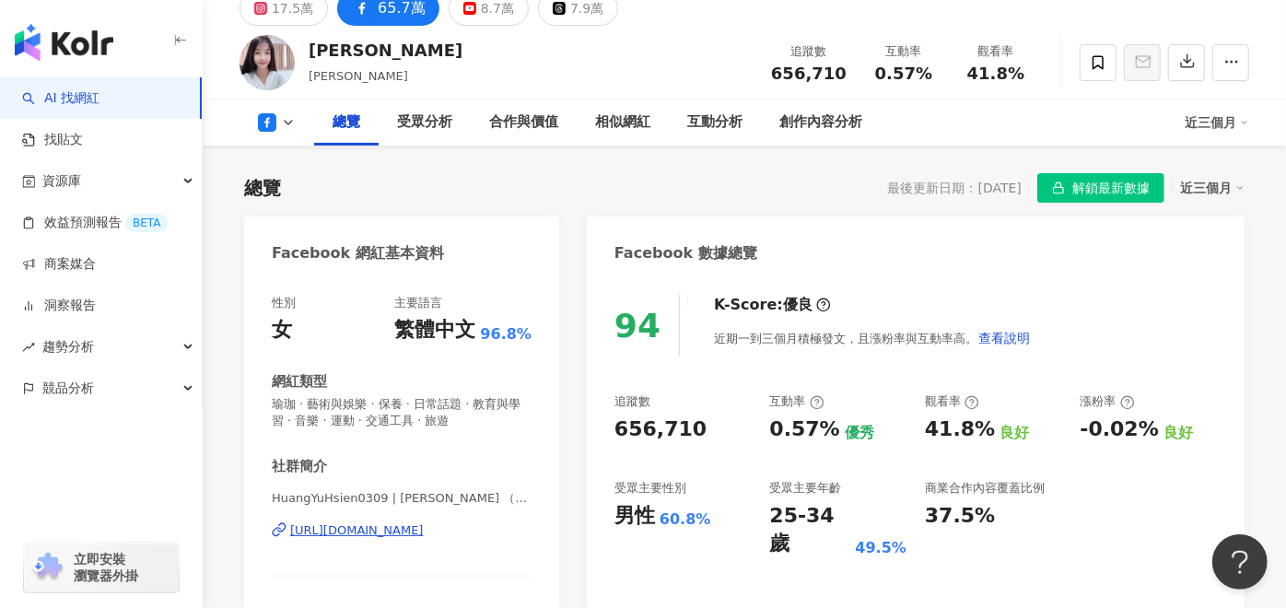
scroll to position [307, 0]
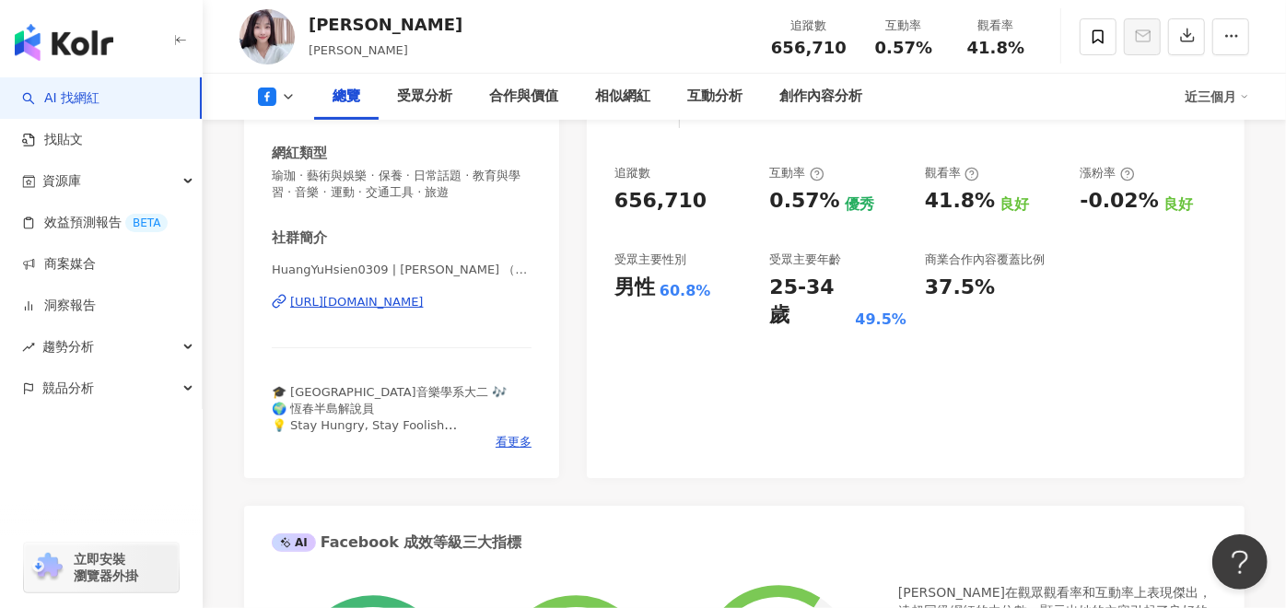
click at [953, 478] on div "94 K-Score : 優良 近期一到三個月積極發文，且漲粉率與互動率高。 查看說明 追蹤數 656,710 互動率 0.57% 優秀 觀看率 41.8% …" at bounding box center [916, 263] width 658 height 430
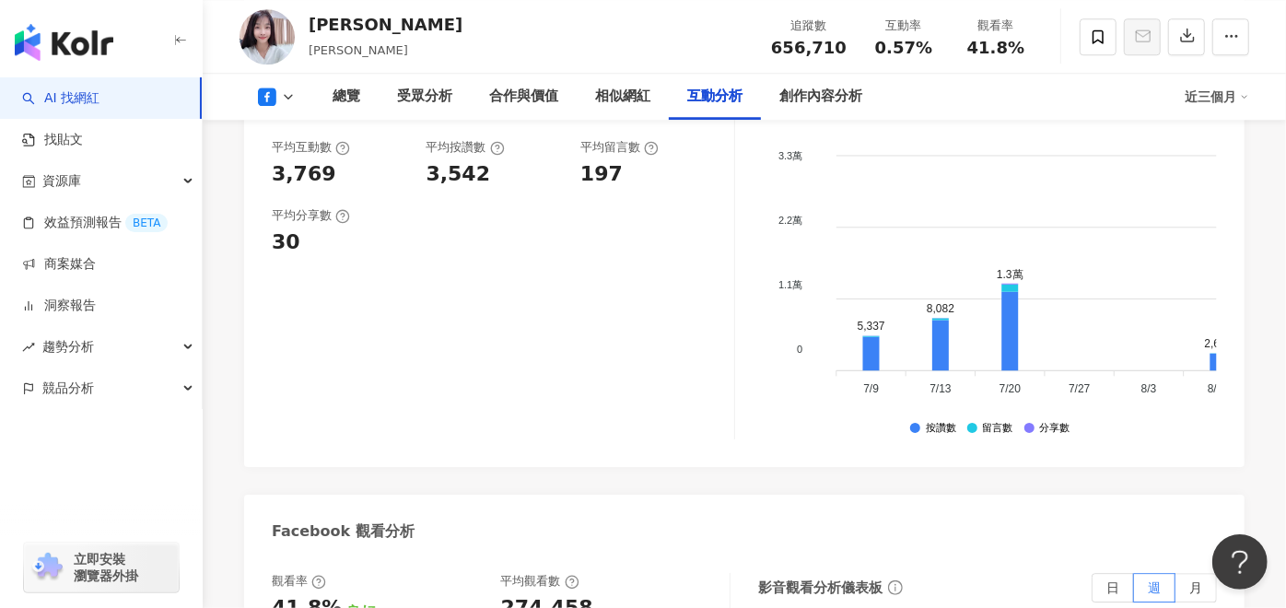
scroll to position [3480, 0]
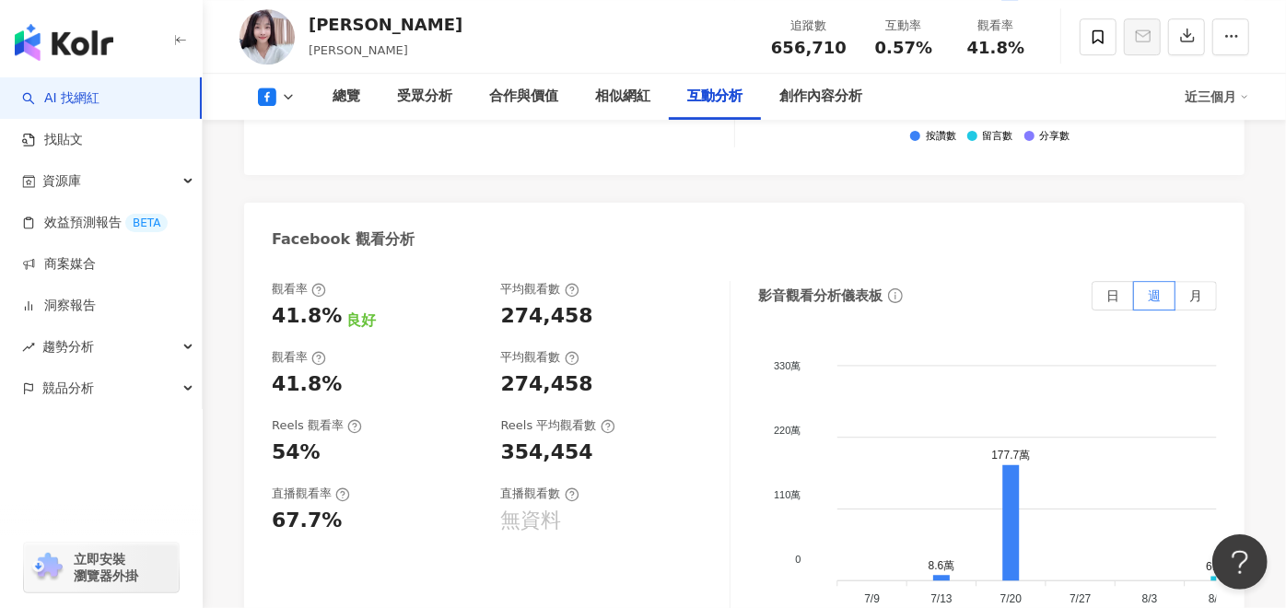
click at [533, 302] on div "274,458" at bounding box center [547, 316] width 92 height 29
copy div "274,458"
